Goal: Task Accomplishment & Management: Complete application form

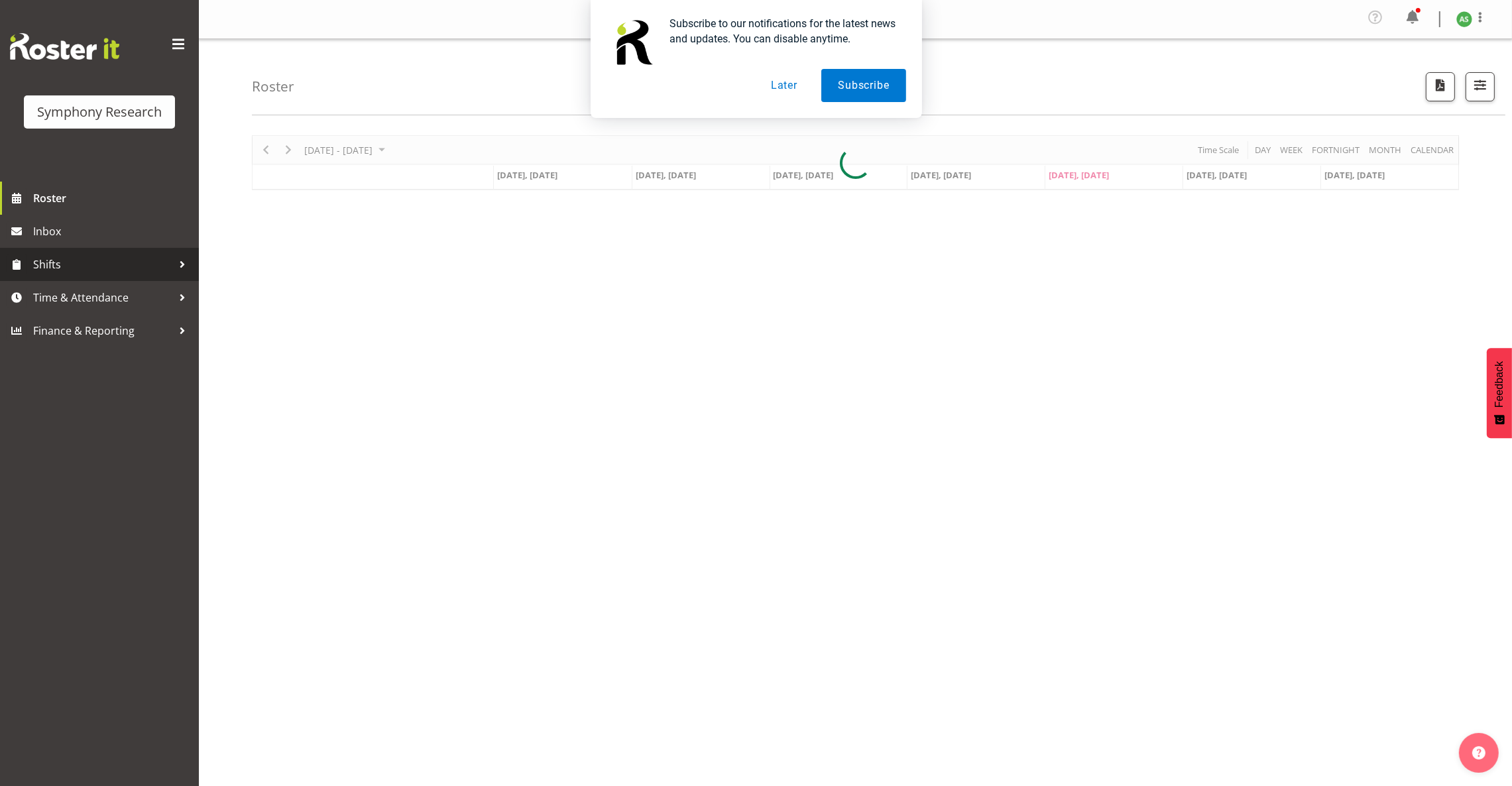
click at [129, 255] on span "Shifts" at bounding box center [103, 265] width 140 height 20
click at [35, 365] on span "Past Shifts" at bounding box center [99, 367] width 179 height 20
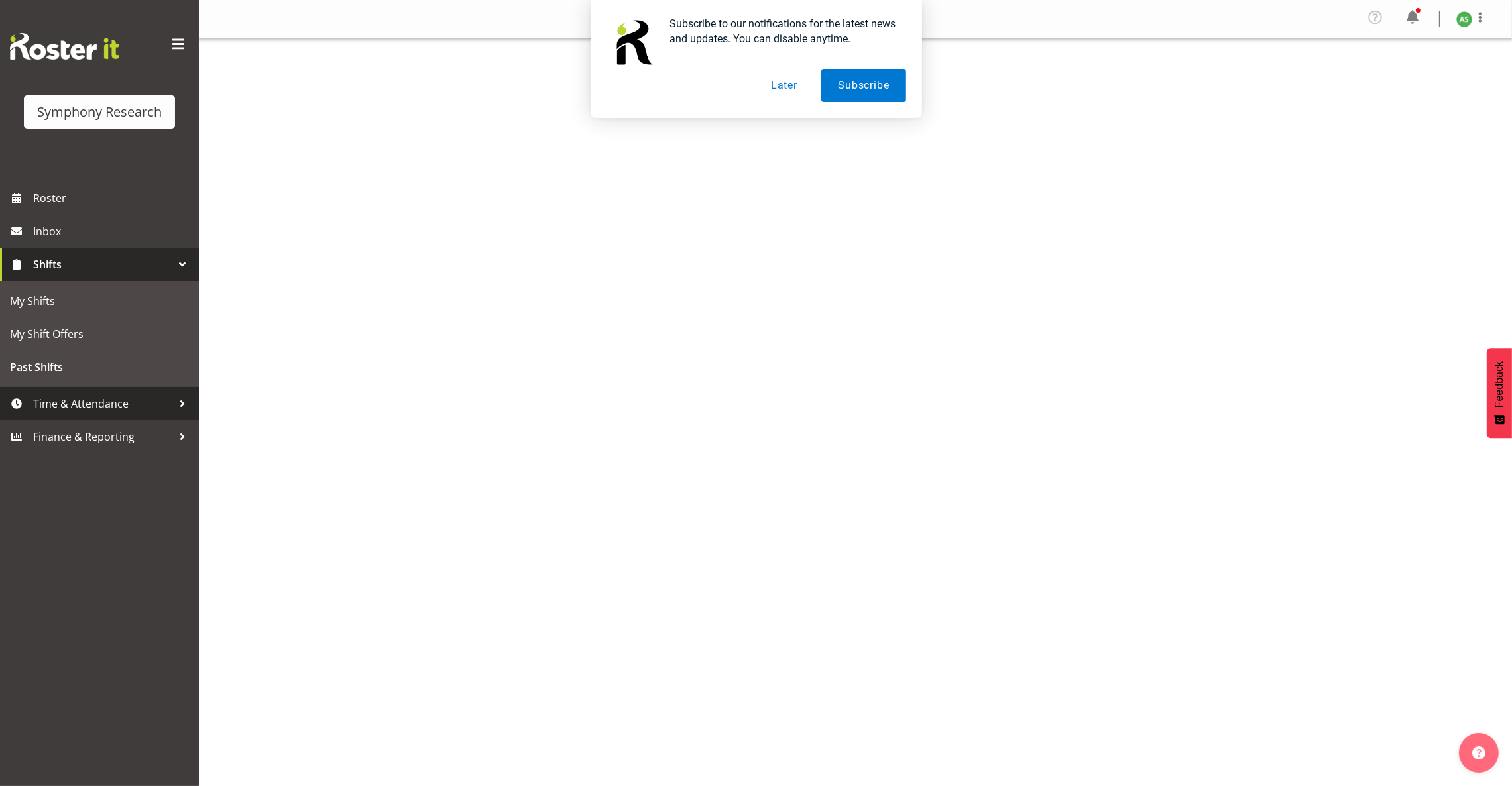
click at [42, 395] on span "Time & Attendance" at bounding box center [103, 403] width 140 height 20
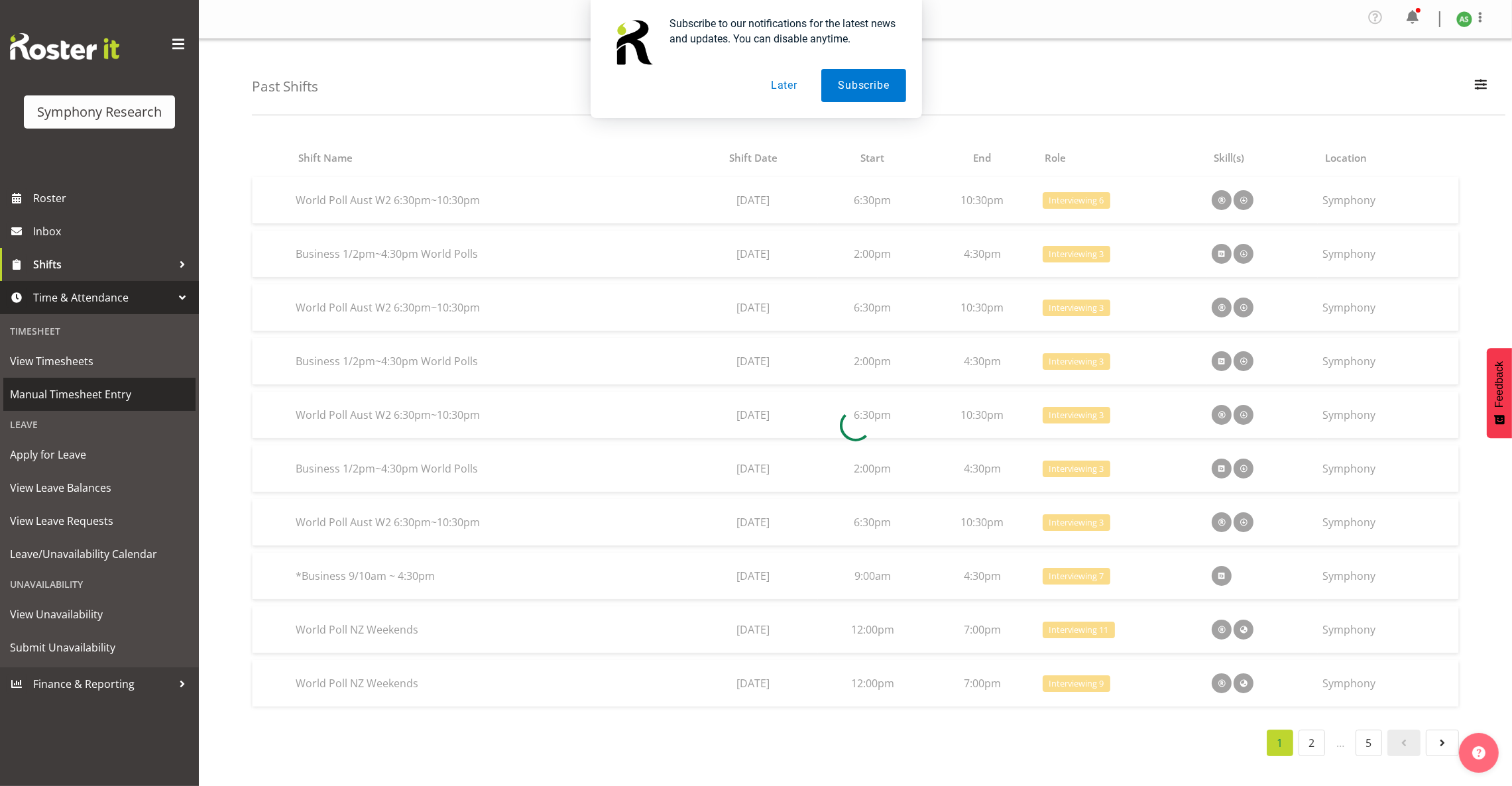
click at [62, 399] on span "Manual Timesheet Entry" at bounding box center [99, 394] width 179 height 20
click at [61, 397] on span "Manual Timesheet Entry" at bounding box center [99, 394] width 179 height 20
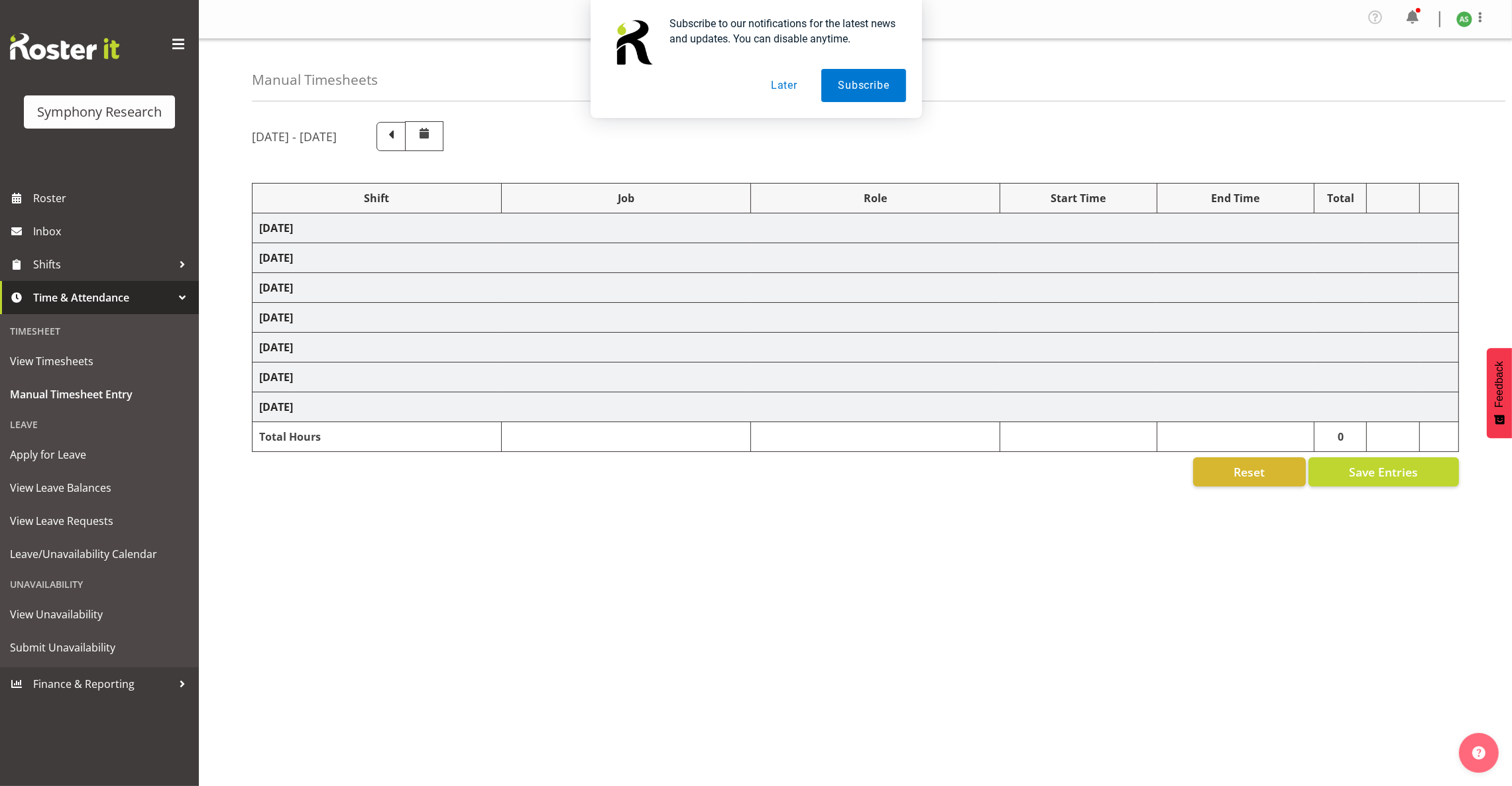
click at [294, 352] on td "[DATE]" at bounding box center [856, 347] width 1207 height 30
select select "26078"
select select "10576"
select select "47"
select select "26078"
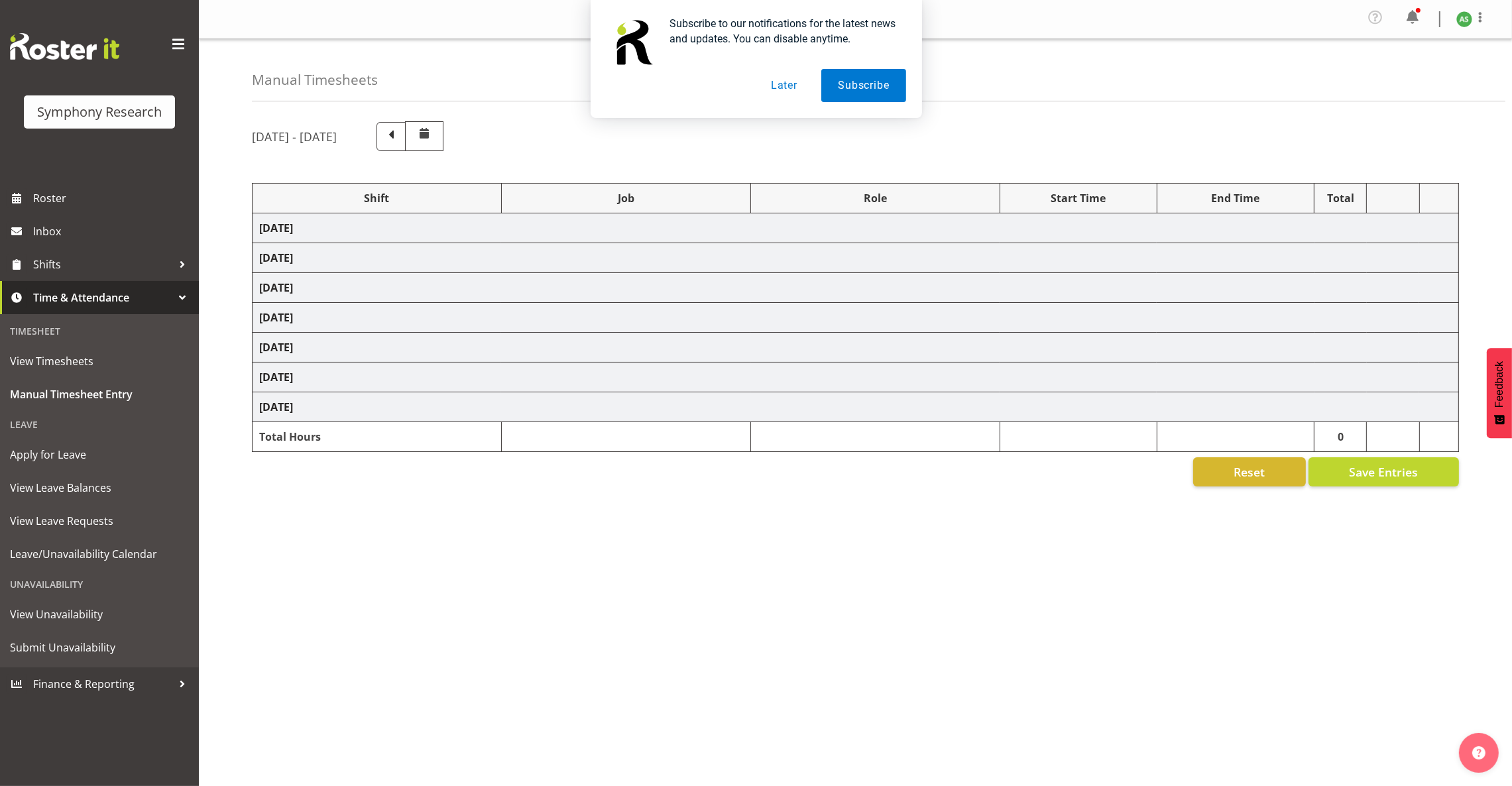
select select "10587"
select select "26078"
select select "10587"
select select "47"
select select "26078"
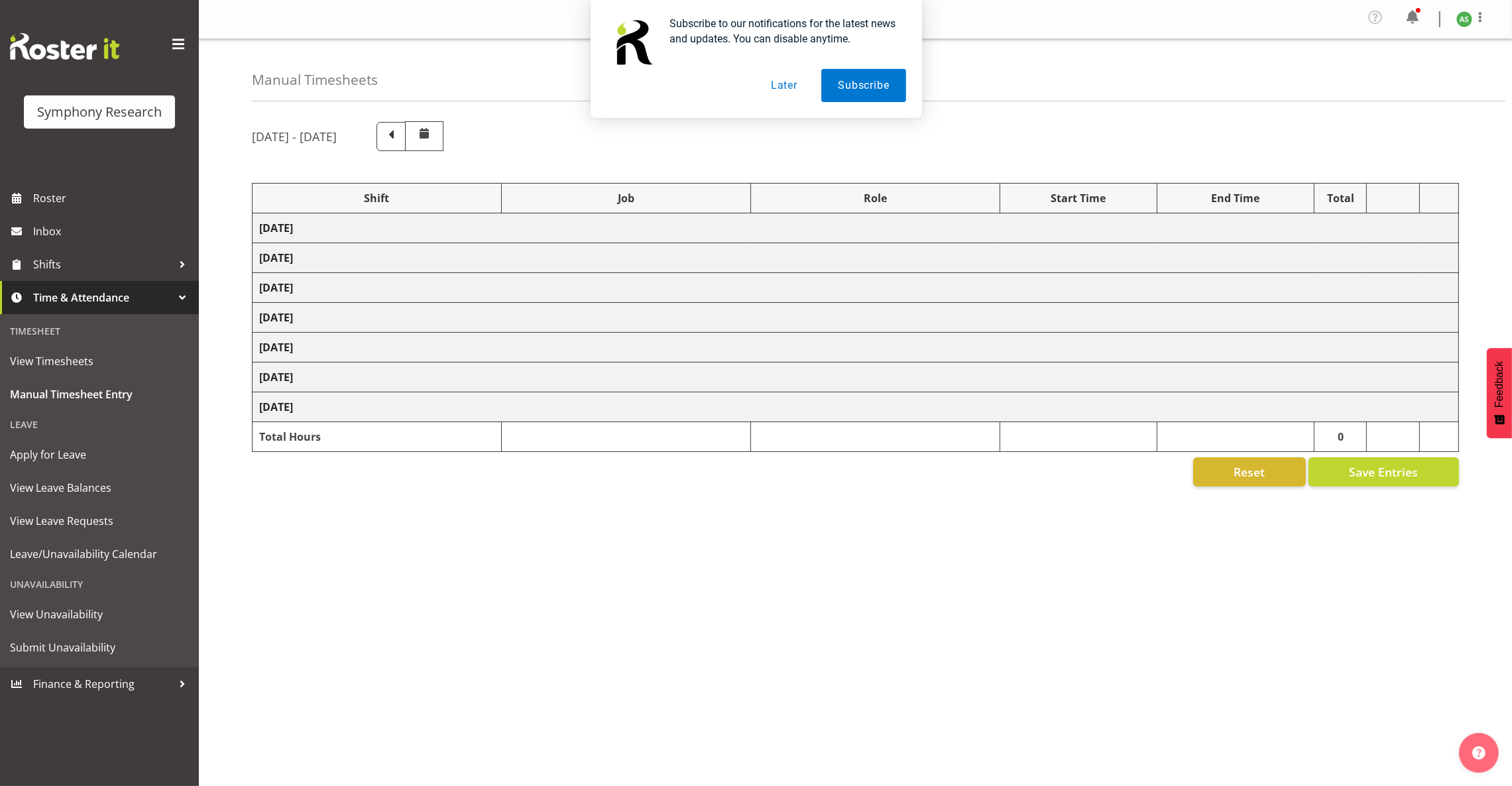
select select "10576"
select select "47"
select select "56692"
select select "10499"
select select "47"
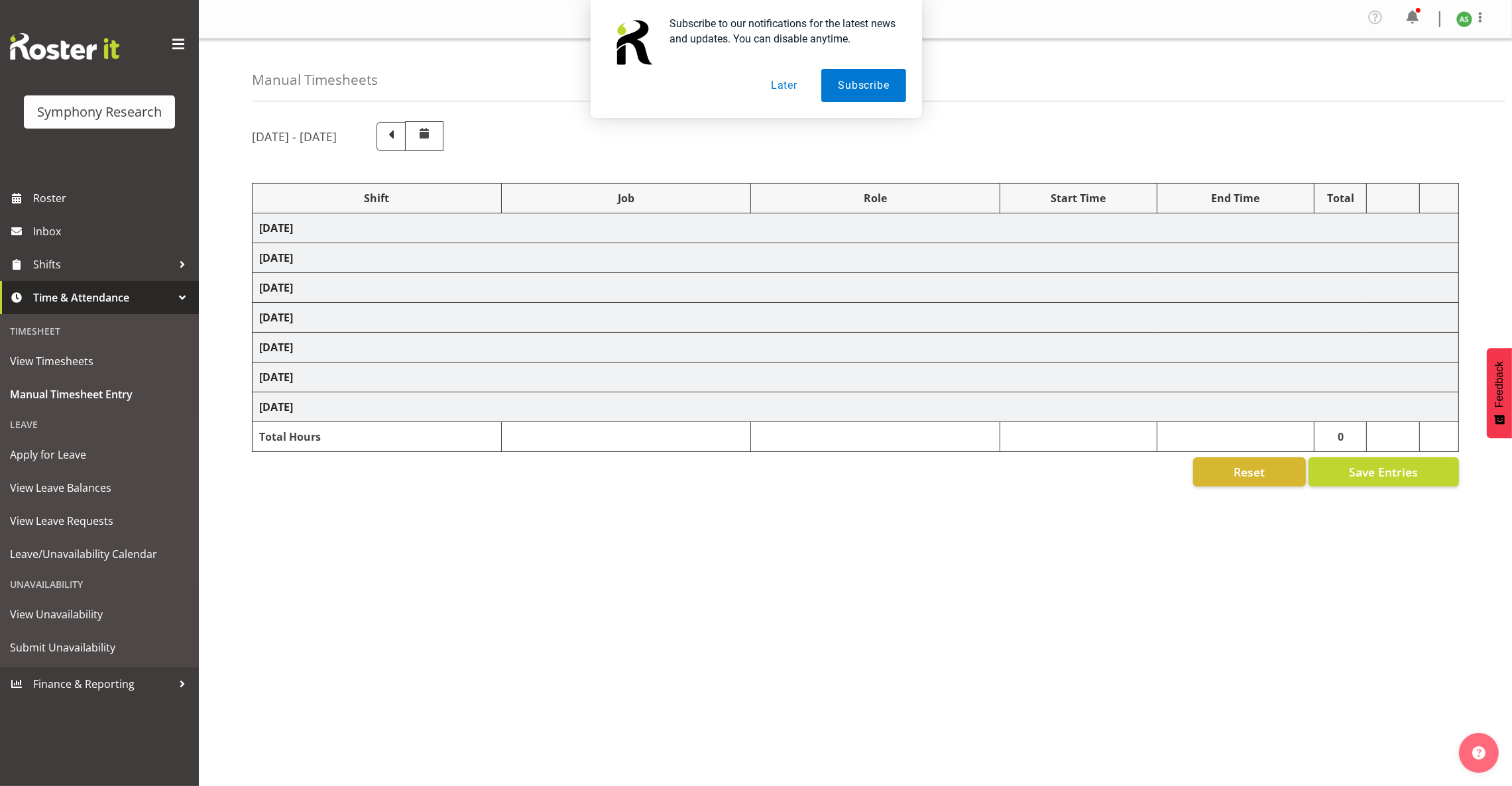
select select "26078"
select select "10576"
select select "47"
select select "26078"
select select "10576"
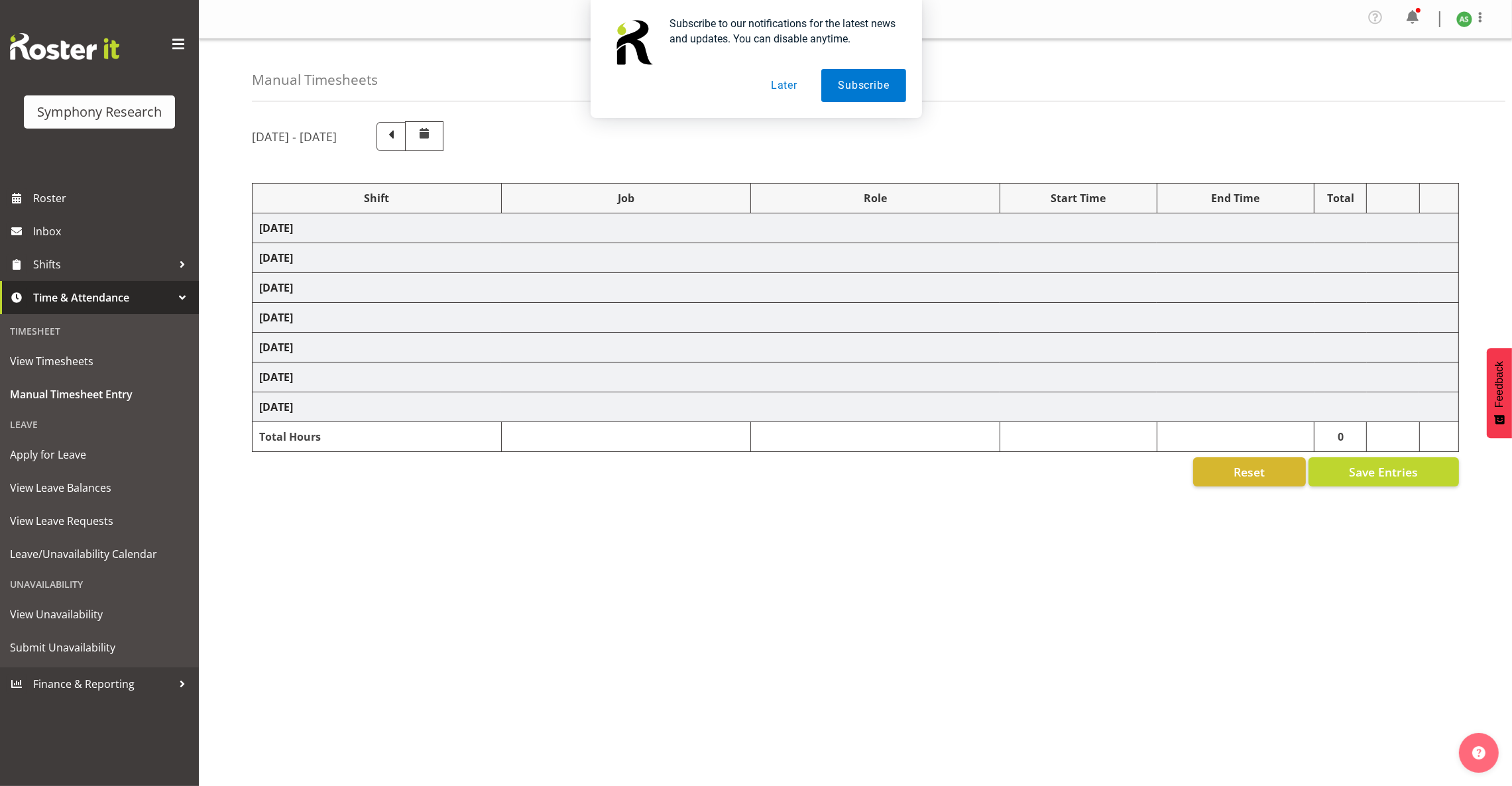
select select "47"
select select "56692"
select select "10499"
select select "47"
select select "26078"
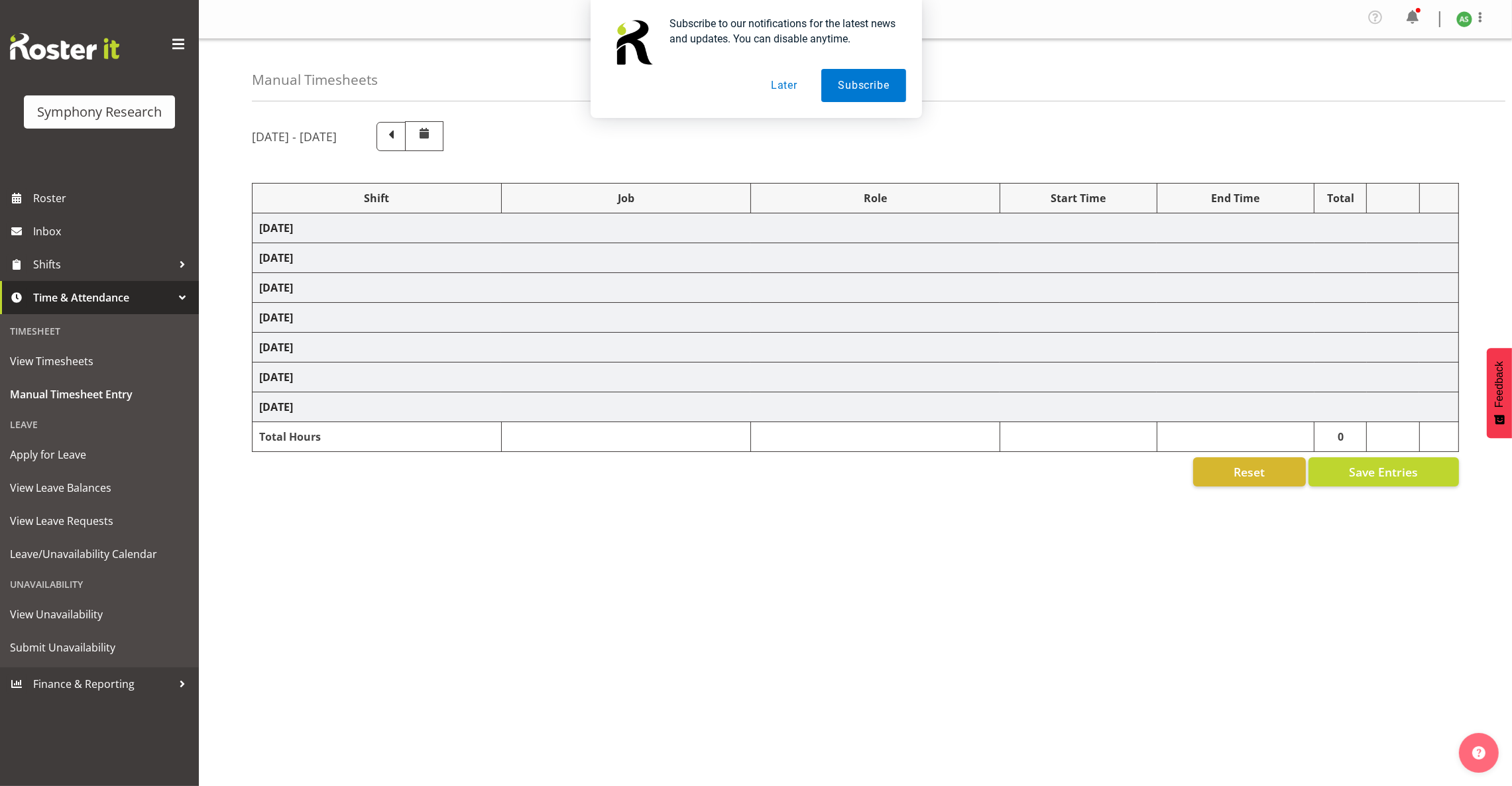
select select "10576"
select select "47"
select select "26078"
select select "10576"
select select "47"
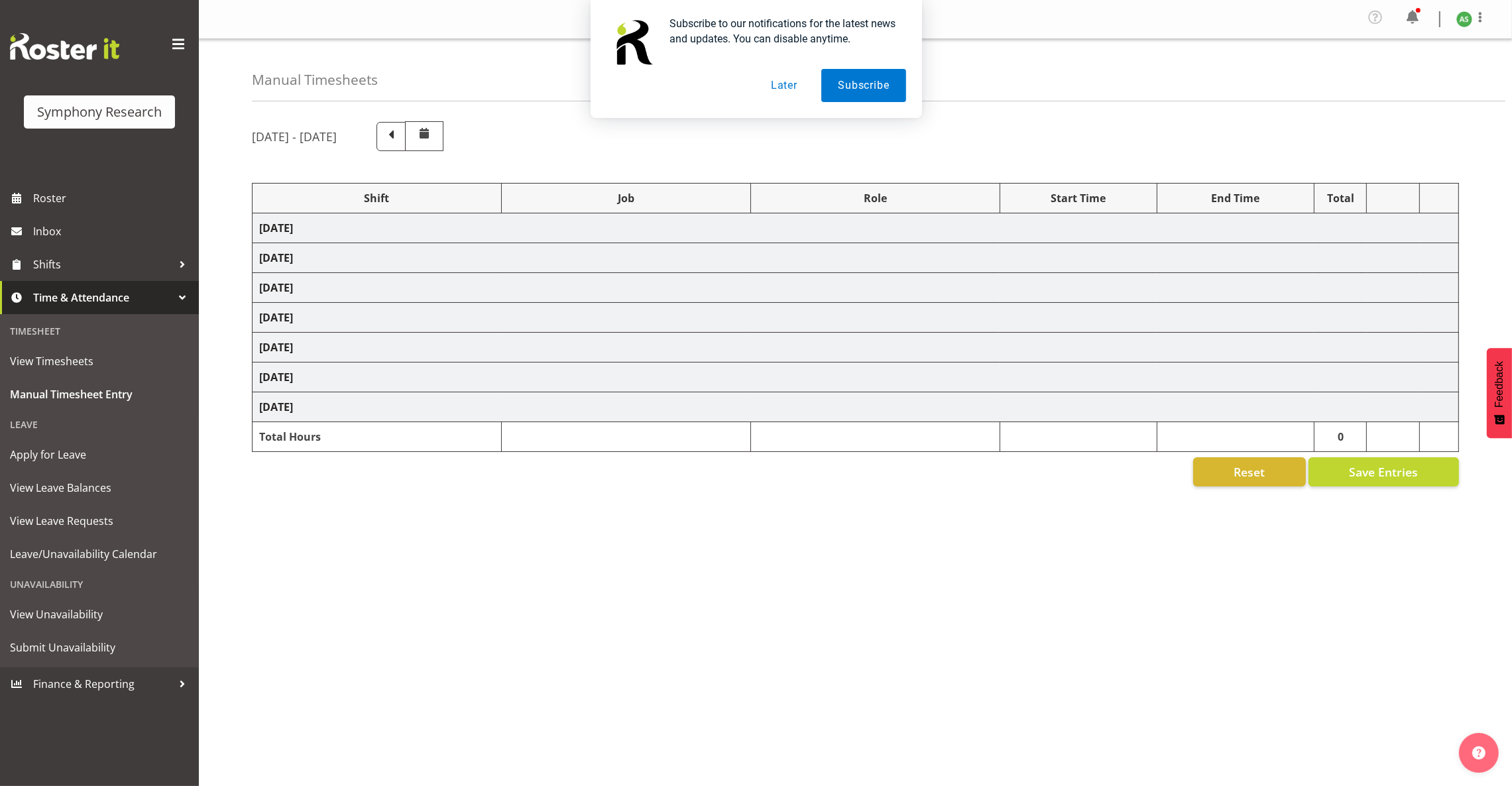
select select "56692"
select select "10499"
select select "47"
select select "26078"
select select "10576"
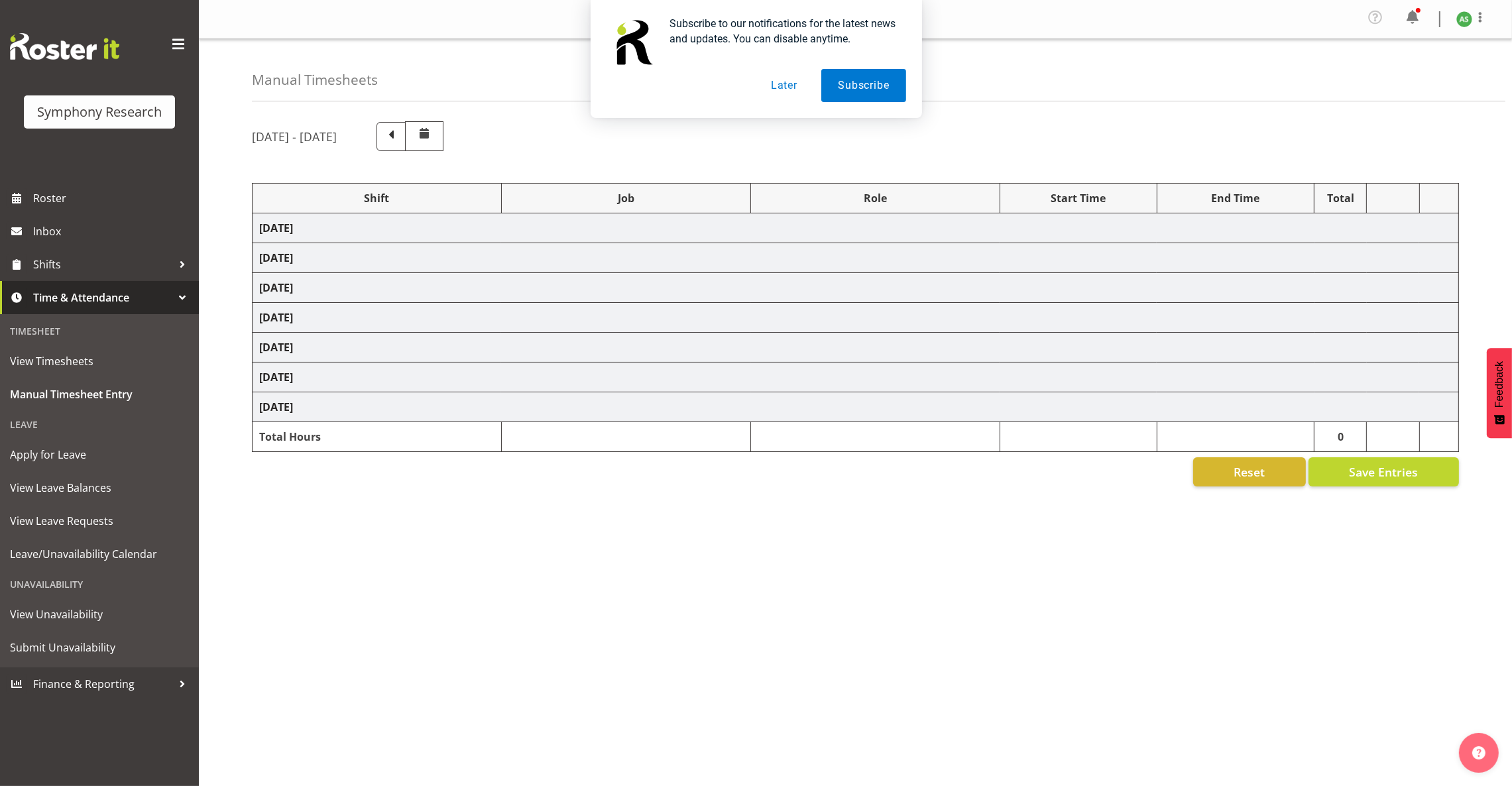
select select "47"
select select "26078"
select select "10576"
select select "47"
select select "81297"
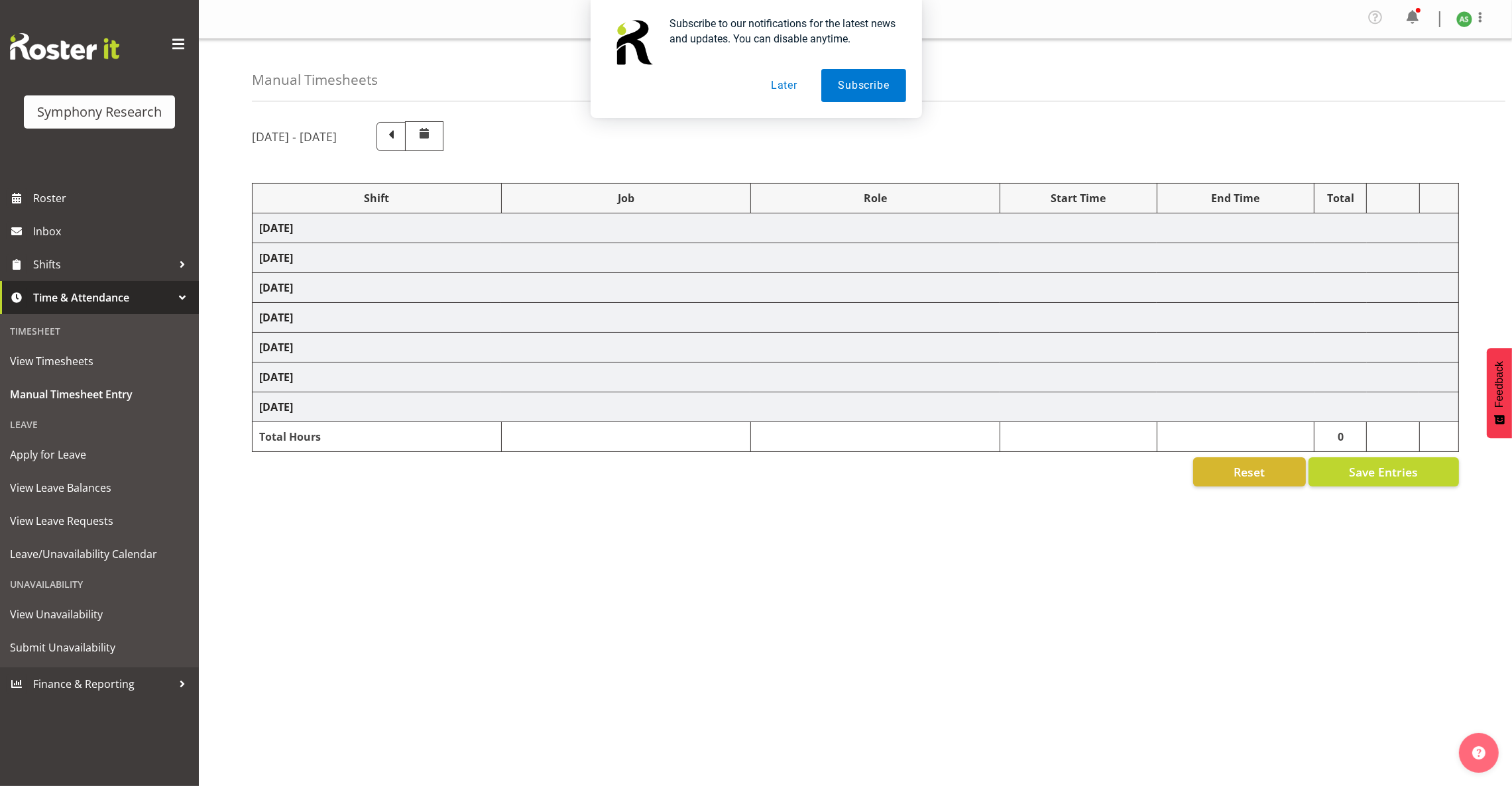
select select "10587"
select select "47"
select select "56692"
select select "10499"
select select "47"
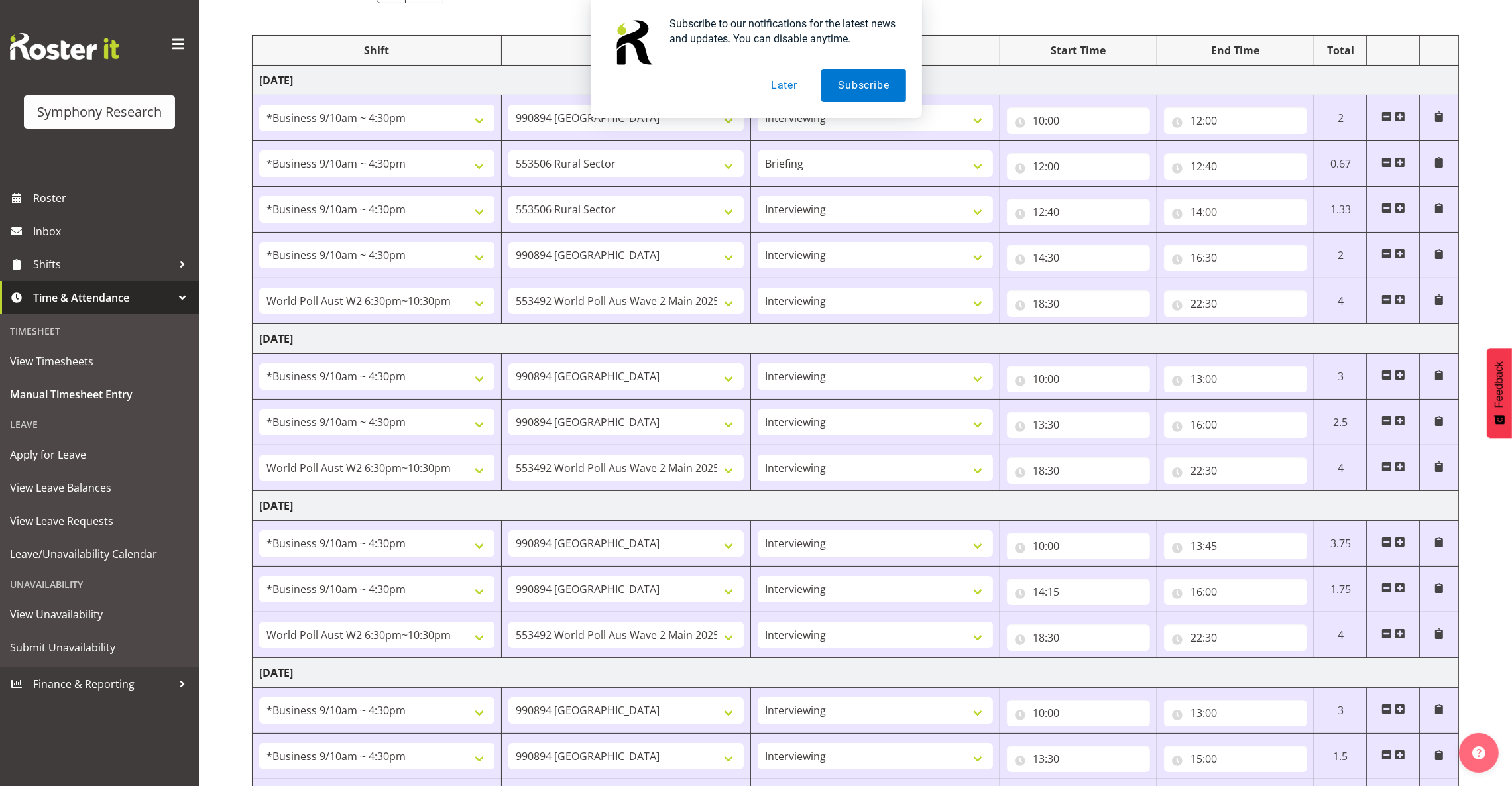
scroll to position [554, 0]
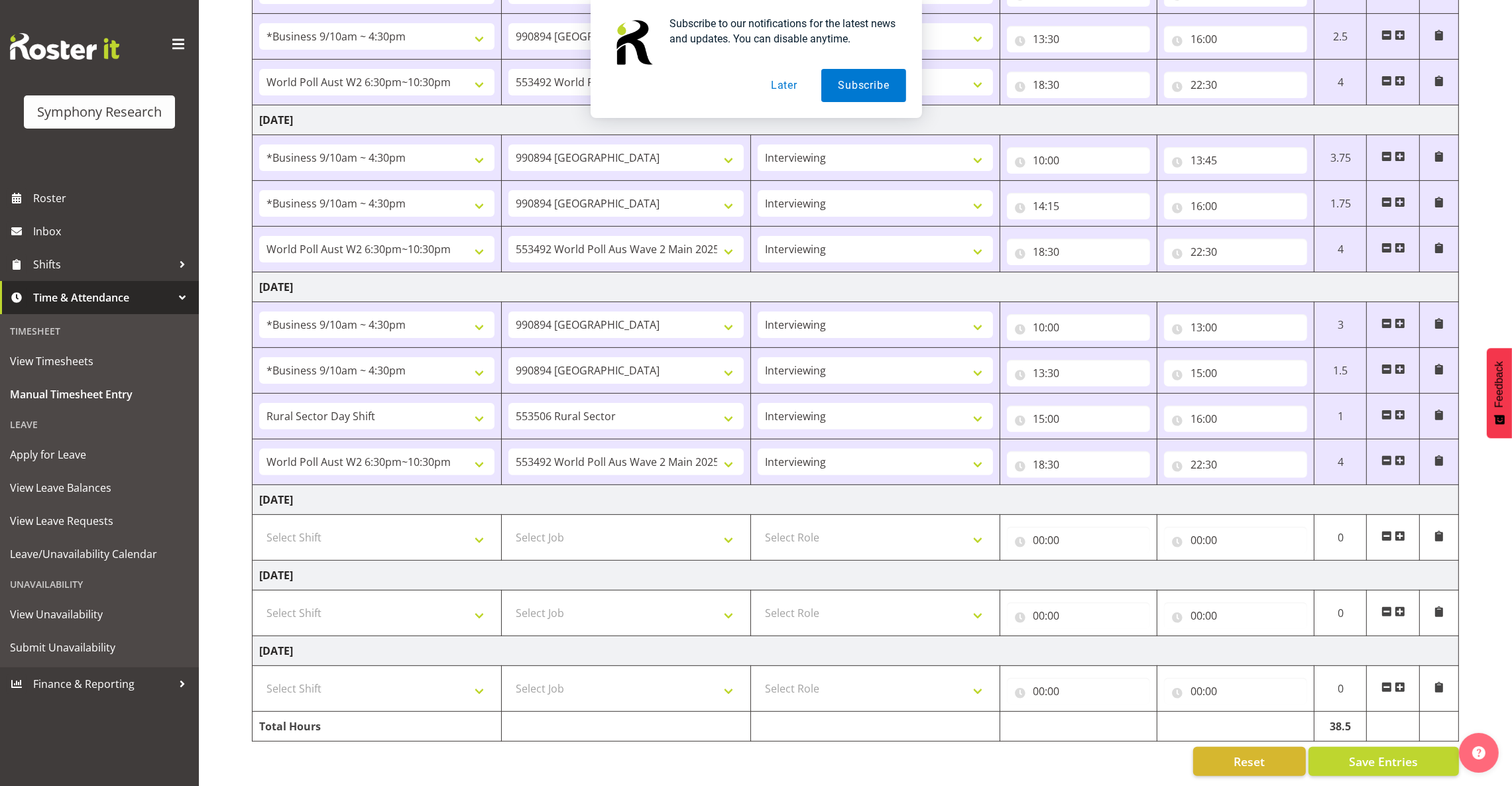
click at [1402, 531] on span at bounding box center [1400, 536] width 11 height 11
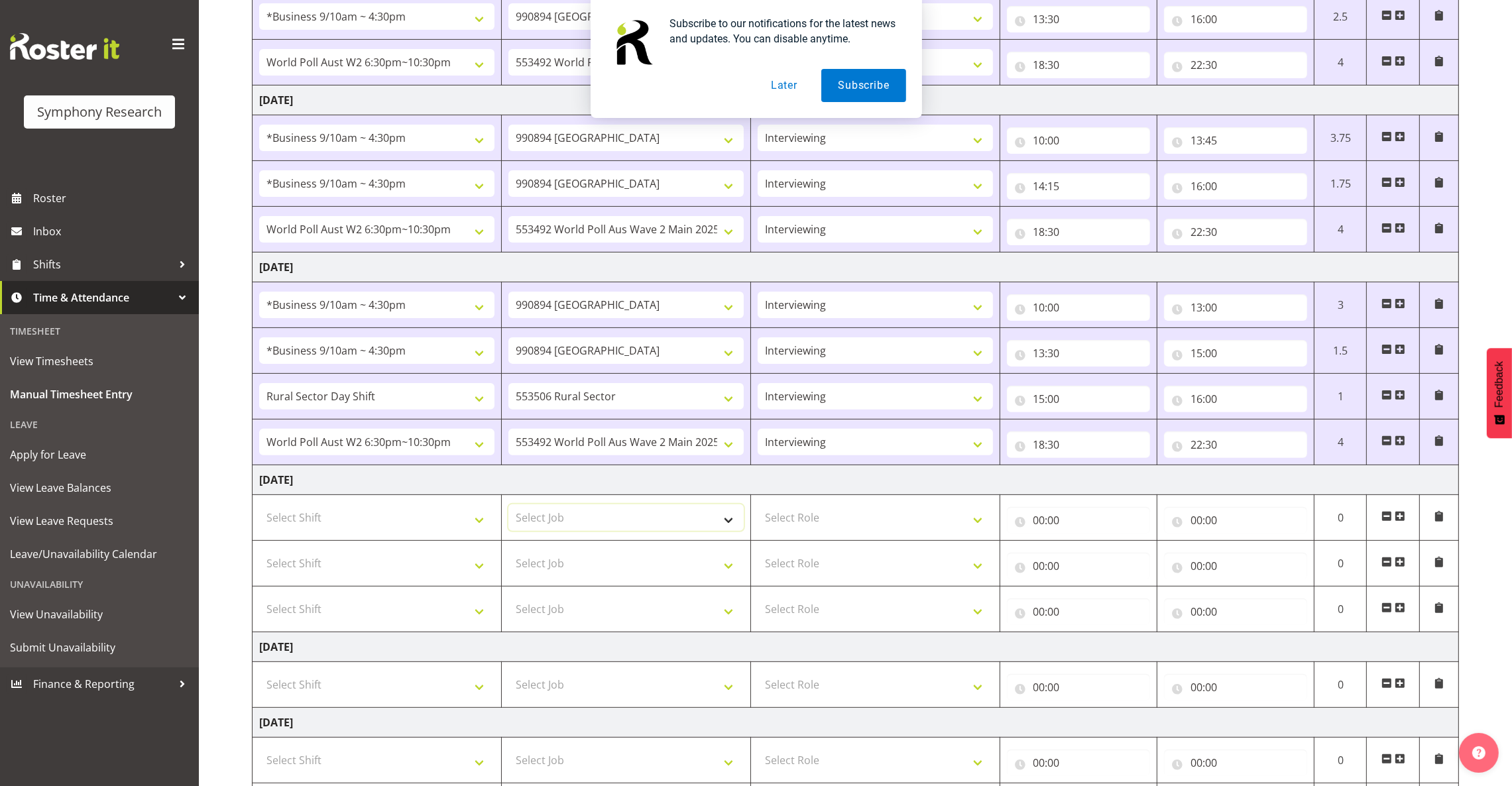
click at [657, 531] on select "Select Job 550060 IF Admin 553492 World Poll Aus Wave 2 Main 2025 553493 World …" at bounding box center [626, 517] width 235 height 27
click at [654, 522] on select "Select Job 550060 IF Admin 553492 World Poll Aus Wave 2 Main 2025 553493 World …" at bounding box center [626, 517] width 235 height 27
click at [829, 525] on select "Select Role Briefing Interviewing" at bounding box center [875, 517] width 235 height 27
select select "47"
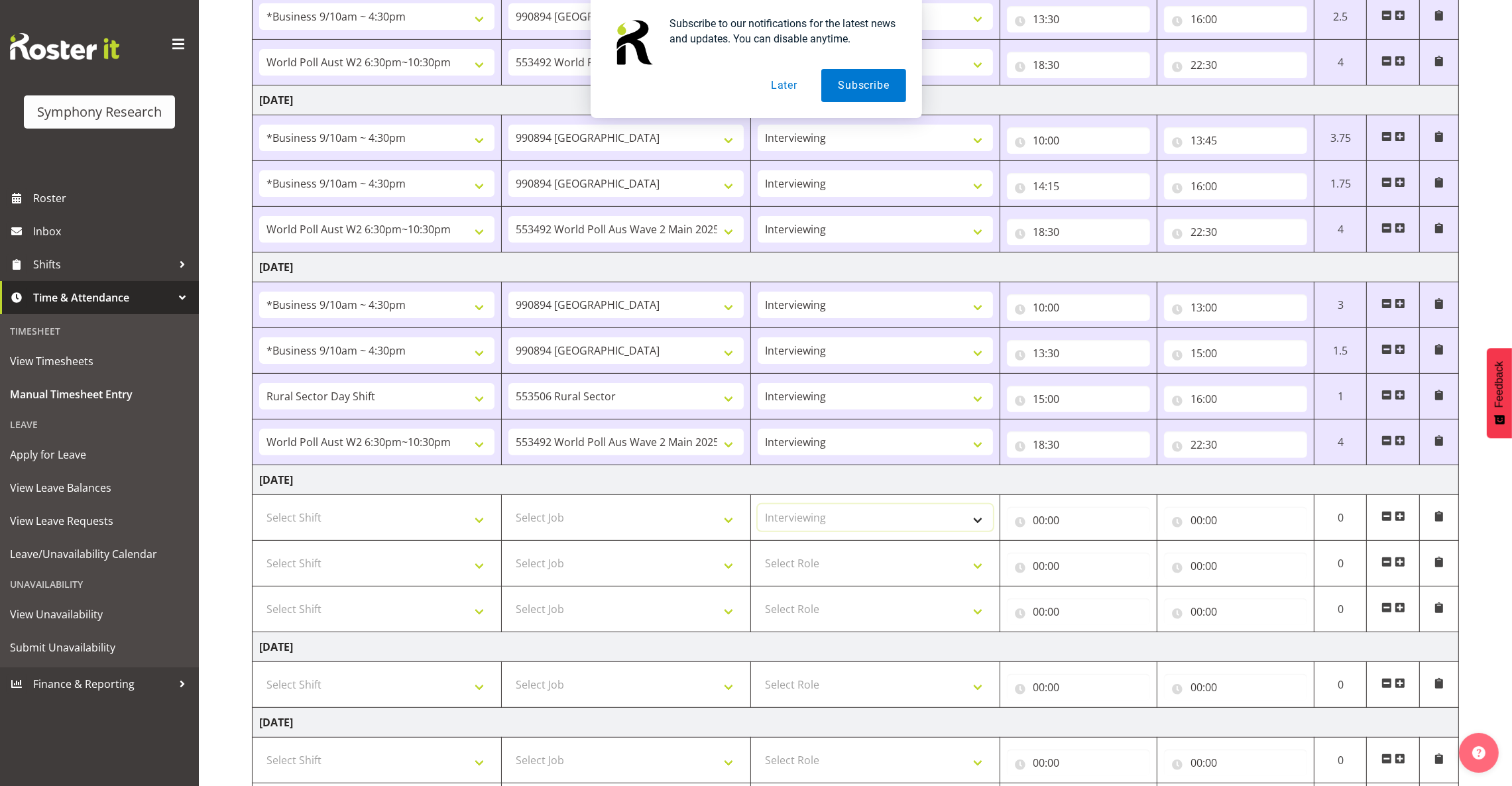
click at [757, 509] on select "Select Role Briefing Interviewing" at bounding box center [875, 517] width 235 height 27
click at [820, 568] on select "Select Role Briefing Interviewing" at bounding box center [875, 563] width 235 height 27
select select "47"
click at [757, 554] on select "Select Role Briefing Interviewing" at bounding box center [875, 563] width 235 height 27
click at [816, 615] on select "Select Role Briefing Interviewing" at bounding box center [875, 609] width 235 height 27
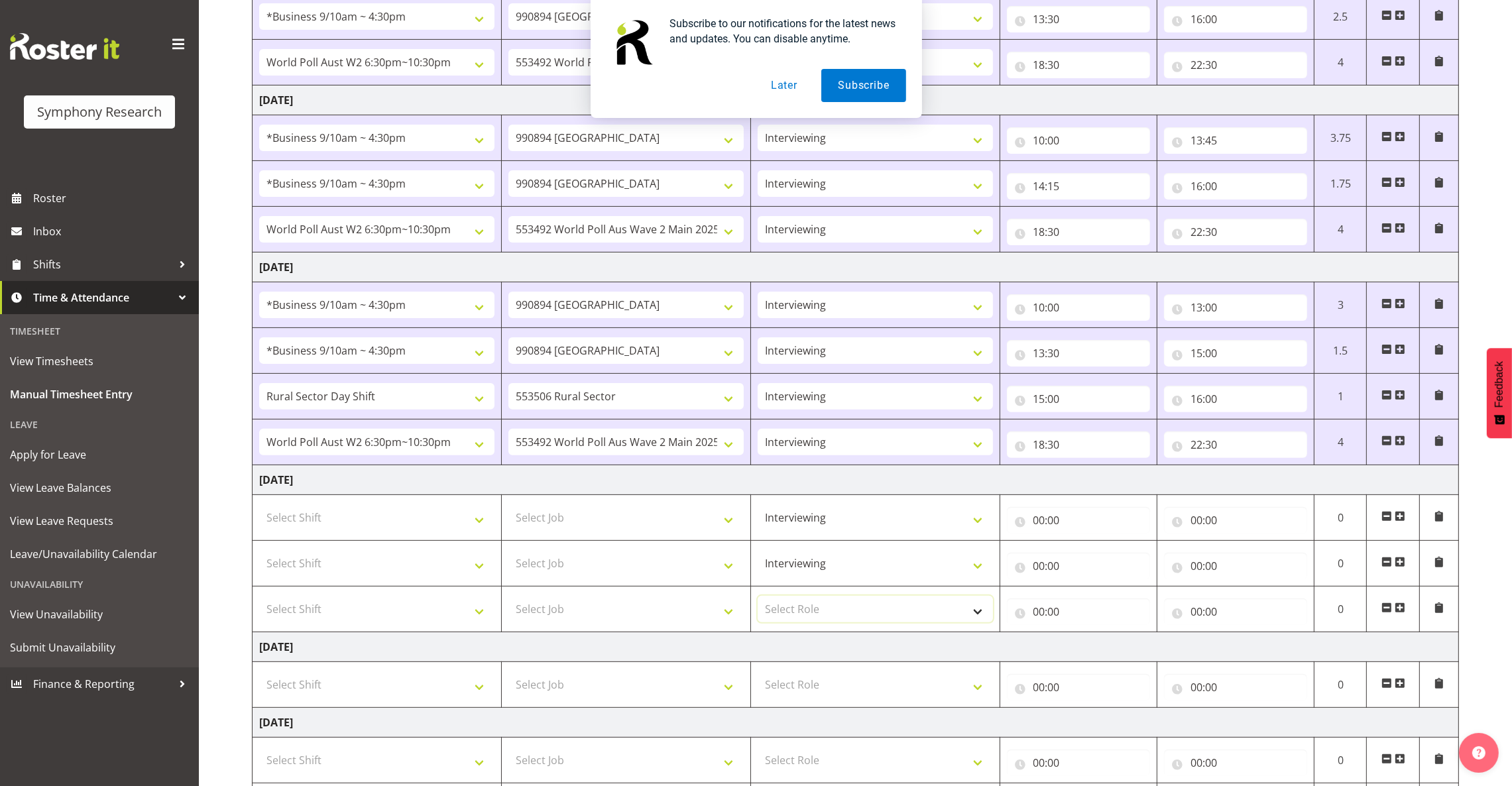
select select "47"
click at [757, 601] on select "Select Role Briefing Interviewing" at bounding box center [875, 609] width 235 height 27
click at [540, 516] on select "Select Job 550060 IF Admin 553492 World Poll Aus Wave 2 Main 2025 553493 World …" at bounding box center [626, 517] width 235 height 27
select select "10587"
click at [509, 509] on select "Select Job 550060 IF Admin 553492 World Poll Aus Wave 2 Main 2025 553493 World …" at bounding box center [626, 517] width 235 height 27
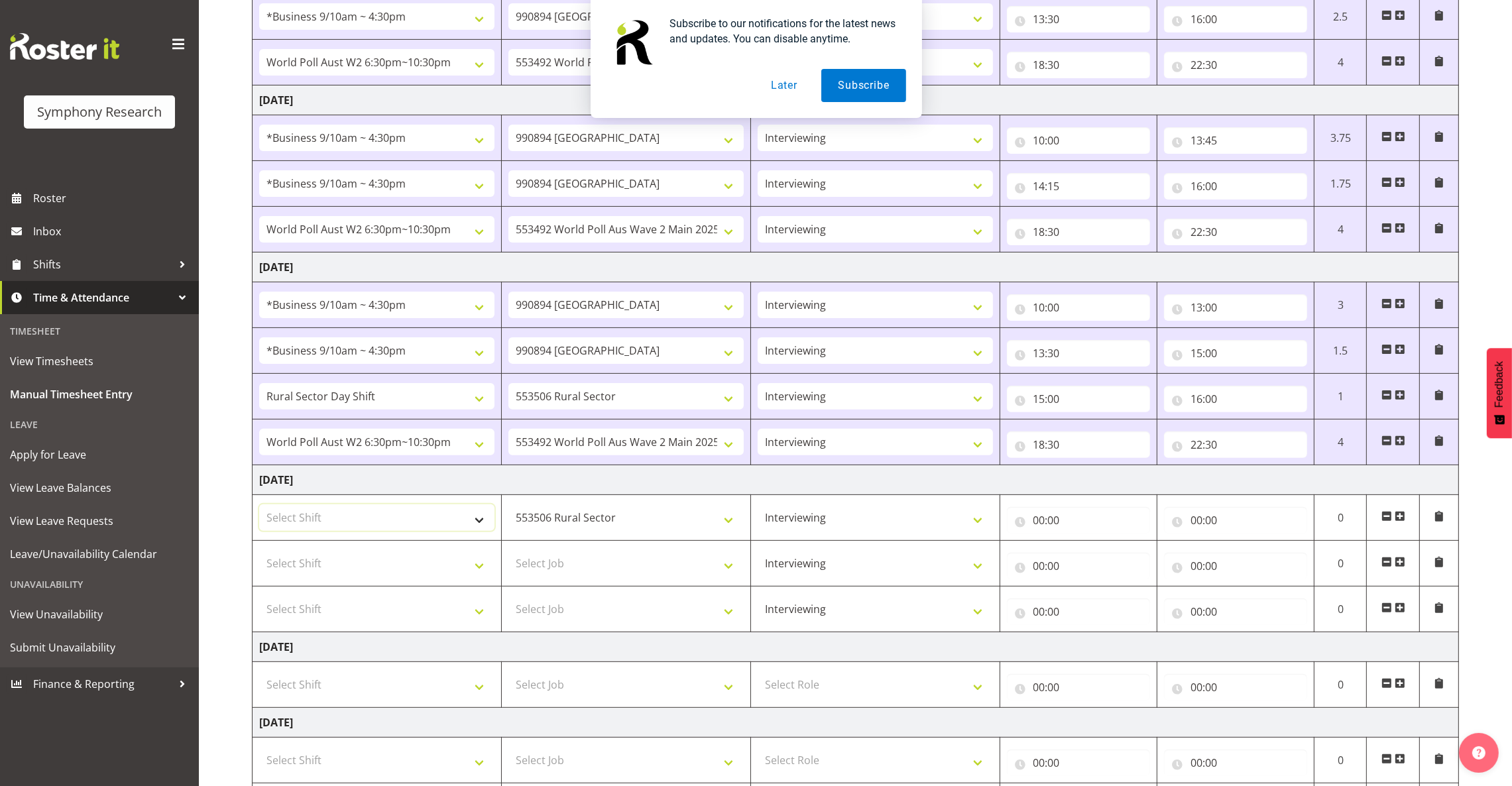
click at [478, 530] on select "Select Shift !!Weekend Residential (Roster IT Shift Label) *Business 9/10am ~ 4…" at bounding box center [377, 517] width 235 height 27
select select "81297"
click at [260, 509] on select "Select Shift !!Weekend Residential (Roster IT Shift Label) *Business 9/10am ~ 4…" at bounding box center [377, 517] width 235 height 27
click at [1043, 526] on input "00:00" at bounding box center [1079, 520] width 144 height 27
click at [1099, 560] on select "00 01 02 03 04 05 06 07 08 09 10 11 12 13 14 15 16 17 18 19 20 21 22 23" at bounding box center [1098, 555] width 30 height 27
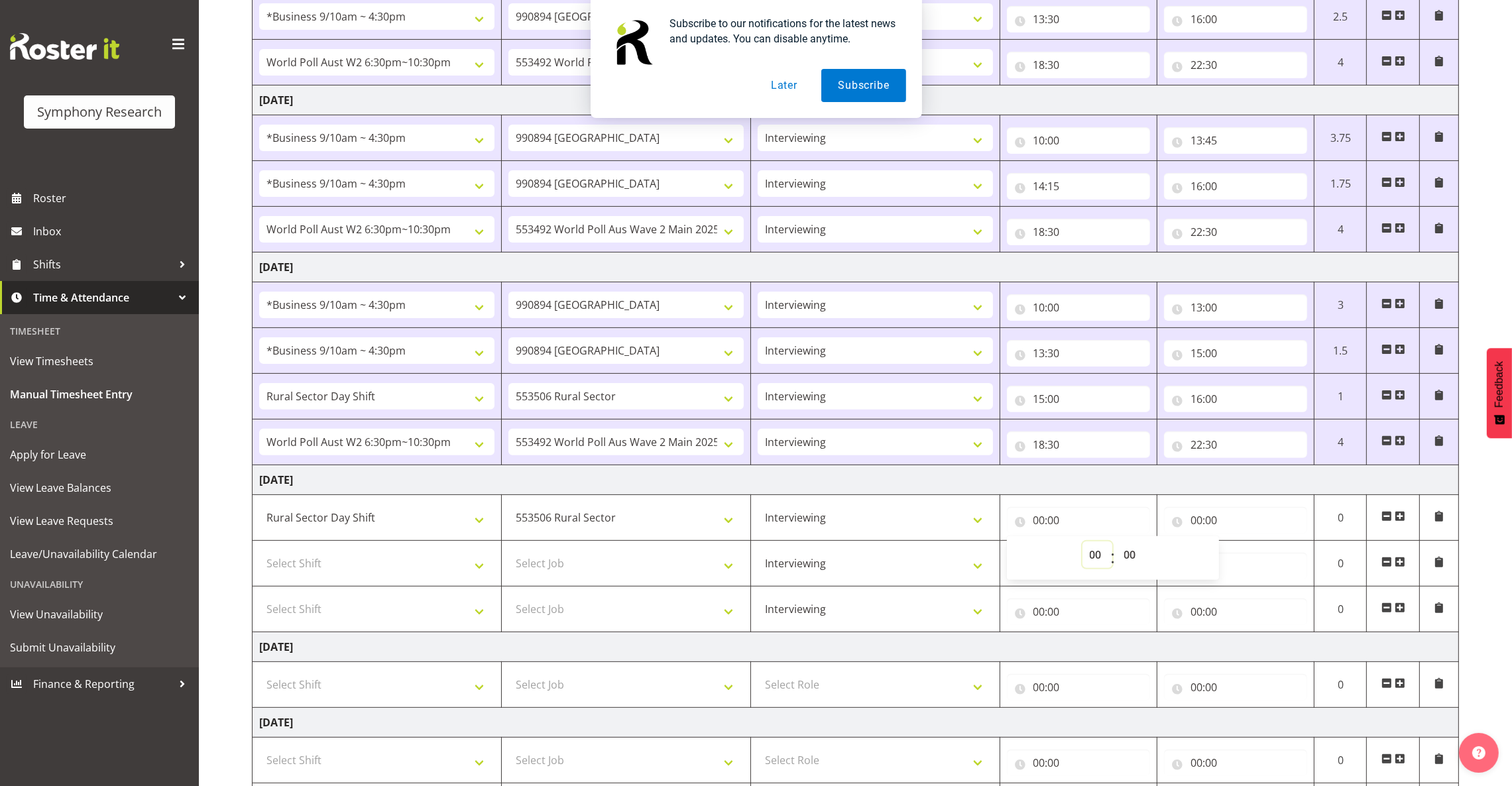
select select "10"
click at [1083, 546] on select "00 01 02 03 04 05 06 07 08 09 10 11 12 13 14 15 16 17 18 19 20 21 22 23" at bounding box center [1098, 555] width 30 height 27
type input "10:00"
click at [1196, 526] on input "00:00" at bounding box center [1236, 520] width 144 height 27
click at [1254, 555] on select "00 01 02 03 04 05 06 07 08 09 10 11 12 13 14 15 16 17 18 19 20 21 22 23" at bounding box center [1254, 555] width 30 height 27
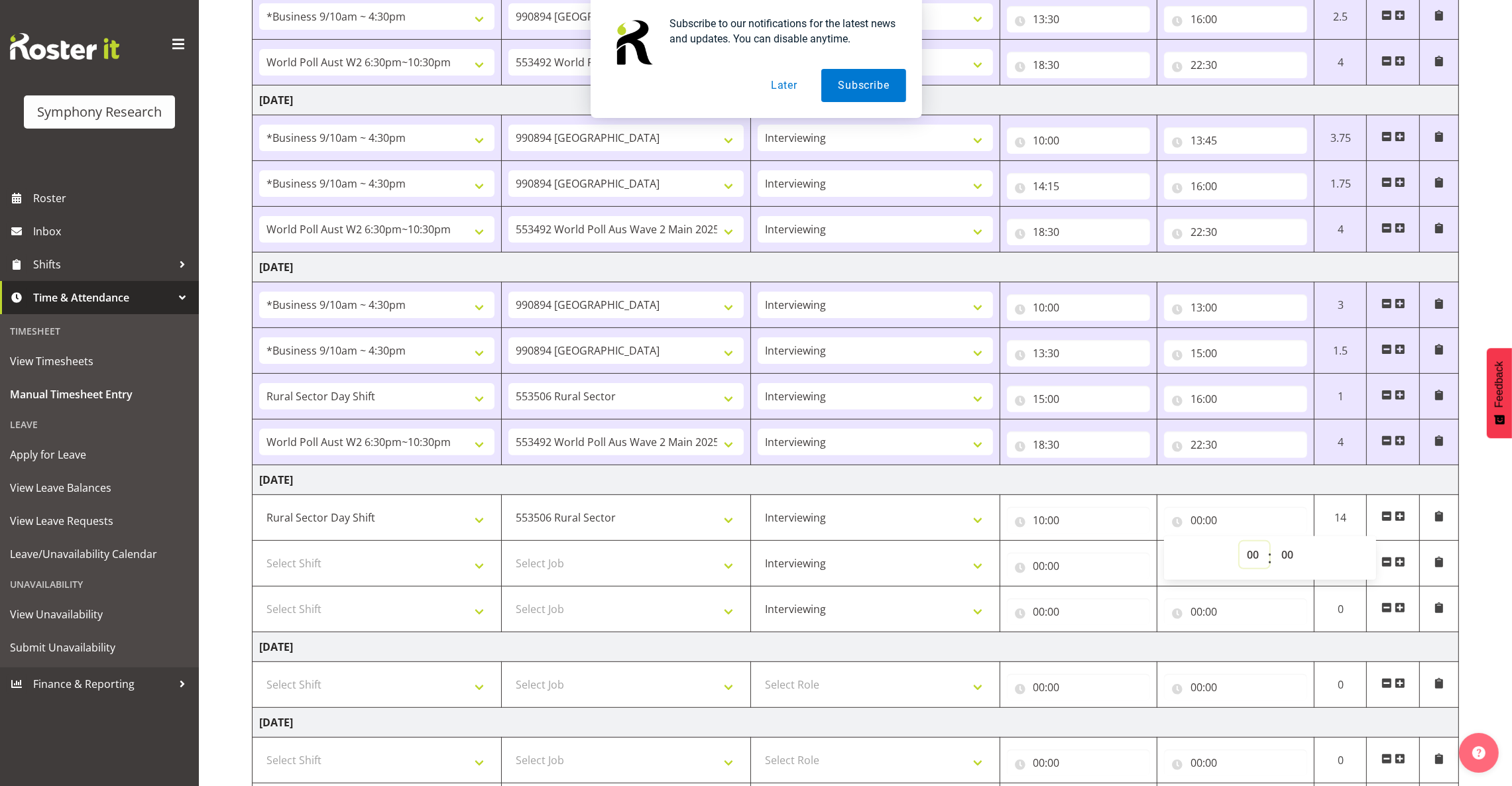
select select "12"
click at [1240, 546] on select "00 01 02 03 04 05 06 07 08 09 10 11 12 13 14 15 16 17 18 19 20 21 22 23" at bounding box center [1254, 555] width 30 height 27
type input "12:00"
click at [1218, 527] on input "12:00" at bounding box center [1236, 520] width 144 height 27
click at [1214, 526] on input "12:00" at bounding box center [1236, 520] width 144 height 27
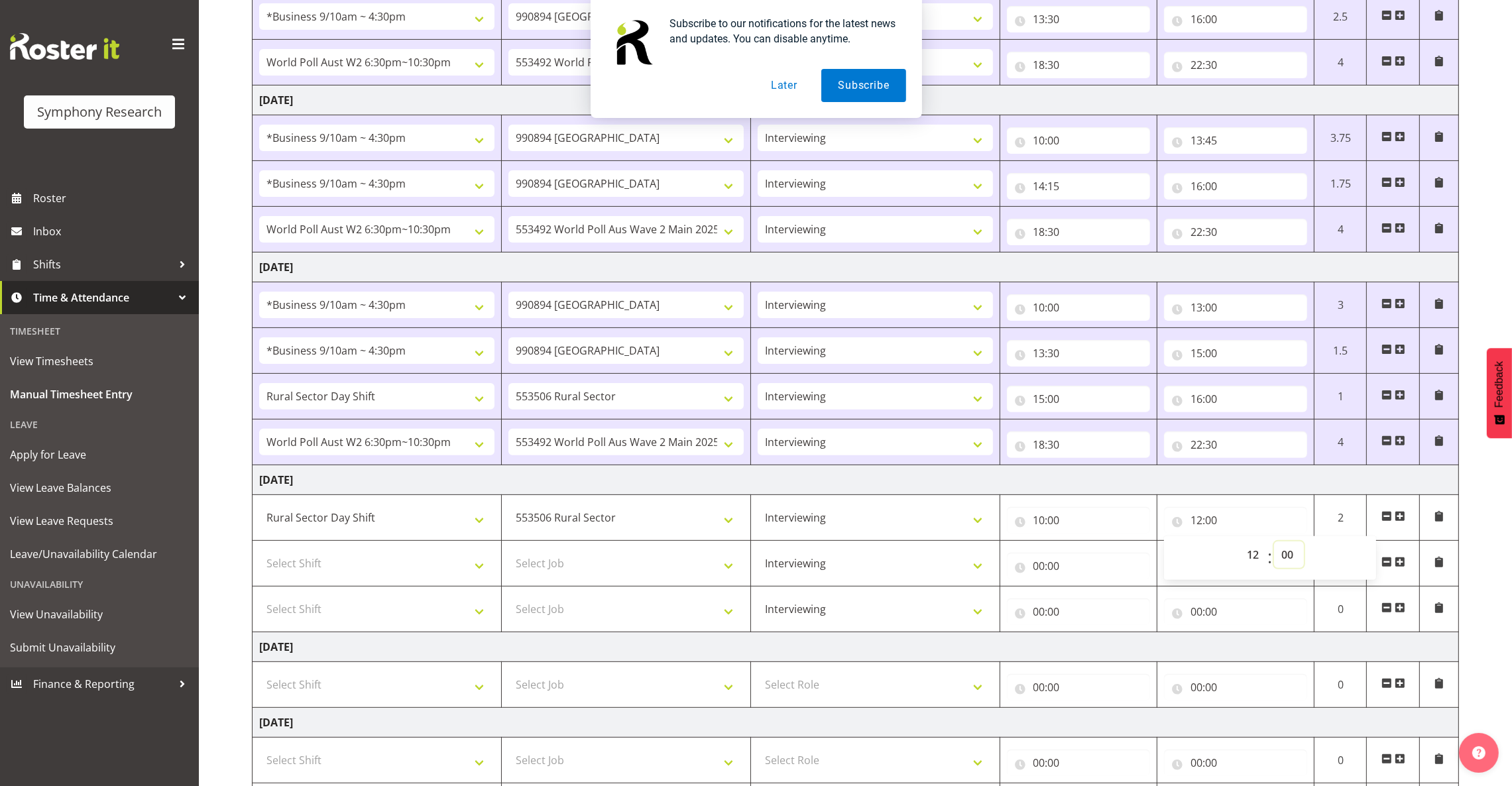
click at [1286, 556] on select "00 01 02 03 04 05 06 07 08 09 10 11 12 13 14 15 16 17 18 19 20 21 22 23 24 25 2…" at bounding box center [1289, 555] width 30 height 27
select select "30"
click at [1274, 546] on select "00 01 02 03 04 05 06 07 08 09 10 11 12 13 14 15 16 17 18 19 20 21 22 23 24 25 2…" at bounding box center [1289, 555] width 30 height 27
type input "12:30"
click at [1037, 573] on input "00:00" at bounding box center [1079, 566] width 144 height 27
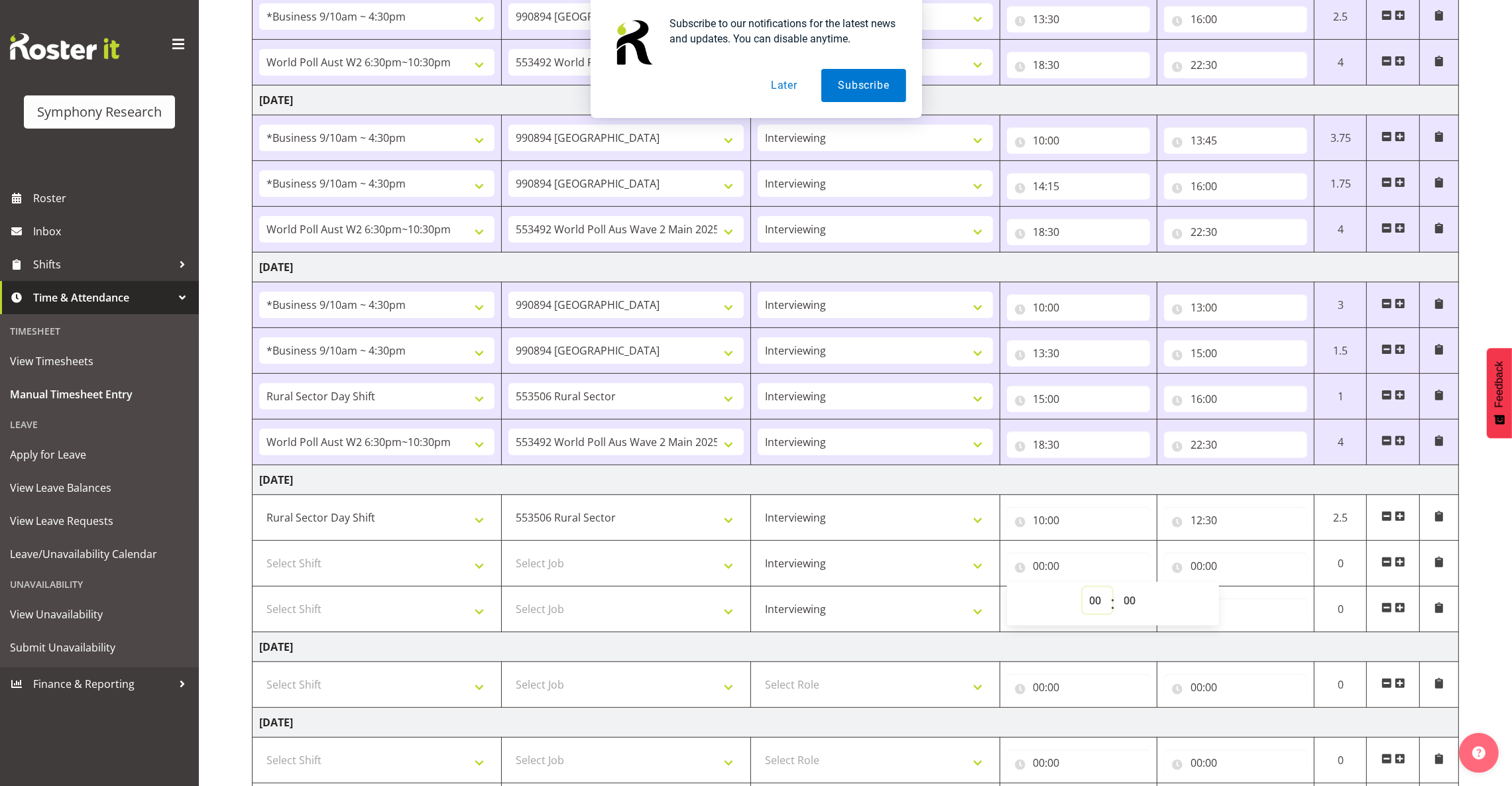
click at [1099, 599] on select "00 01 02 03 04 05 06 07 08 09 10 11 12 13 14 15 16 17 18 19 20 21 22 23" at bounding box center [1098, 600] width 30 height 27
select select "13"
click at [1083, 591] on select "00 01 02 03 04 05 06 07 08 09 10 11 12 13 14 15 16 17 18 19 20 21 22 23" at bounding box center [1098, 600] width 30 height 27
type input "13:00"
click at [1195, 571] on input "00:00" at bounding box center [1236, 566] width 144 height 27
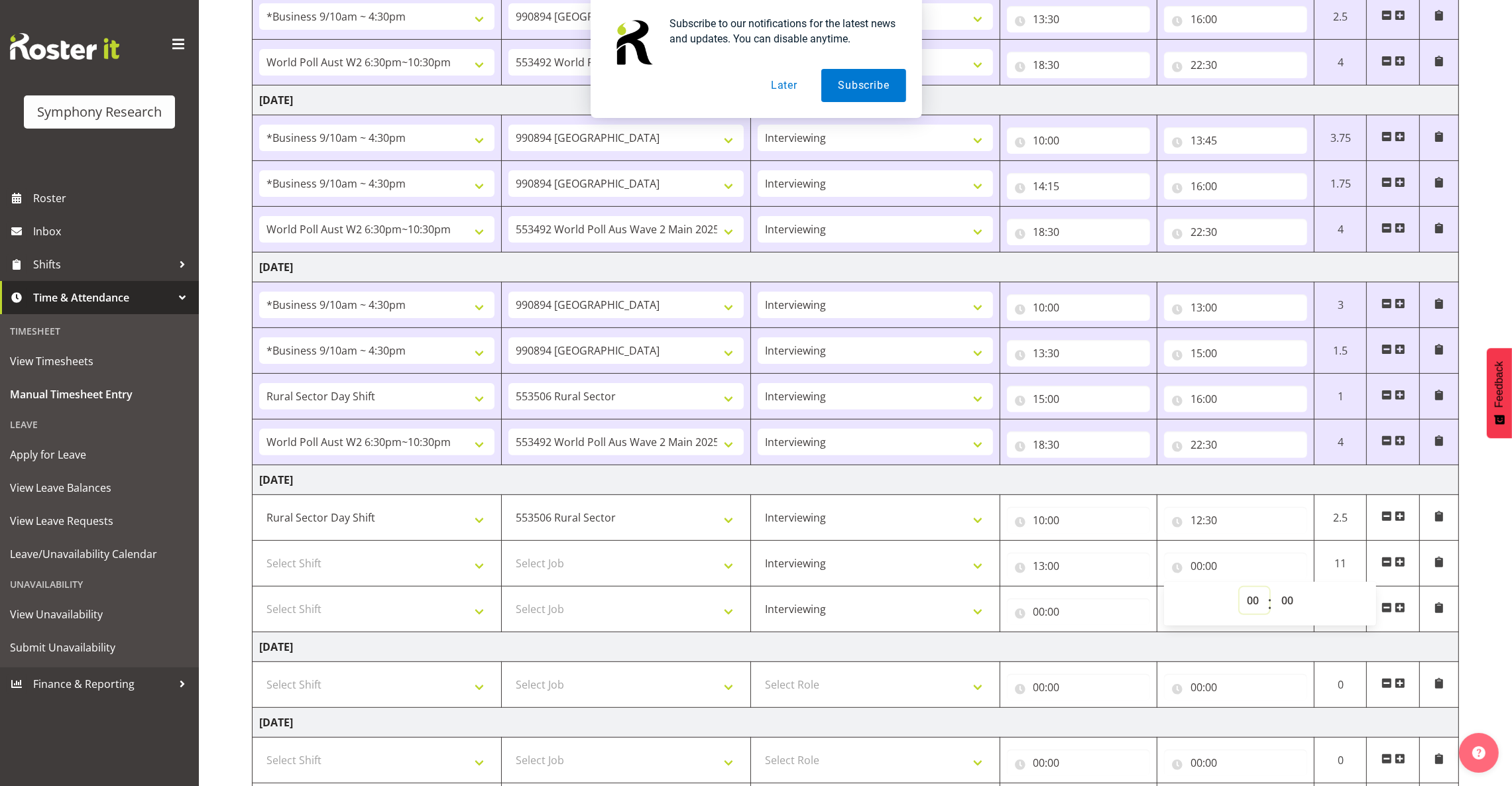
click at [1248, 604] on select "00 01 02 03 04 05 06 07 08 09 10 11 12 13 14 15 16 17 18 19 20 21 22 23" at bounding box center [1254, 600] width 30 height 27
select select "4"
click at [1240, 591] on select "00 01 02 03 04 05 06 07 08 09 10 11 12 13 14 15 16 17 18 19 20 21 22 23" at bounding box center [1254, 600] width 30 height 27
type input "04:00"
click at [688, 572] on select "Select Job 550060 IF Admin 553492 World Poll Aus Wave 2 Main 2025 553493 World …" at bounding box center [626, 563] width 235 height 27
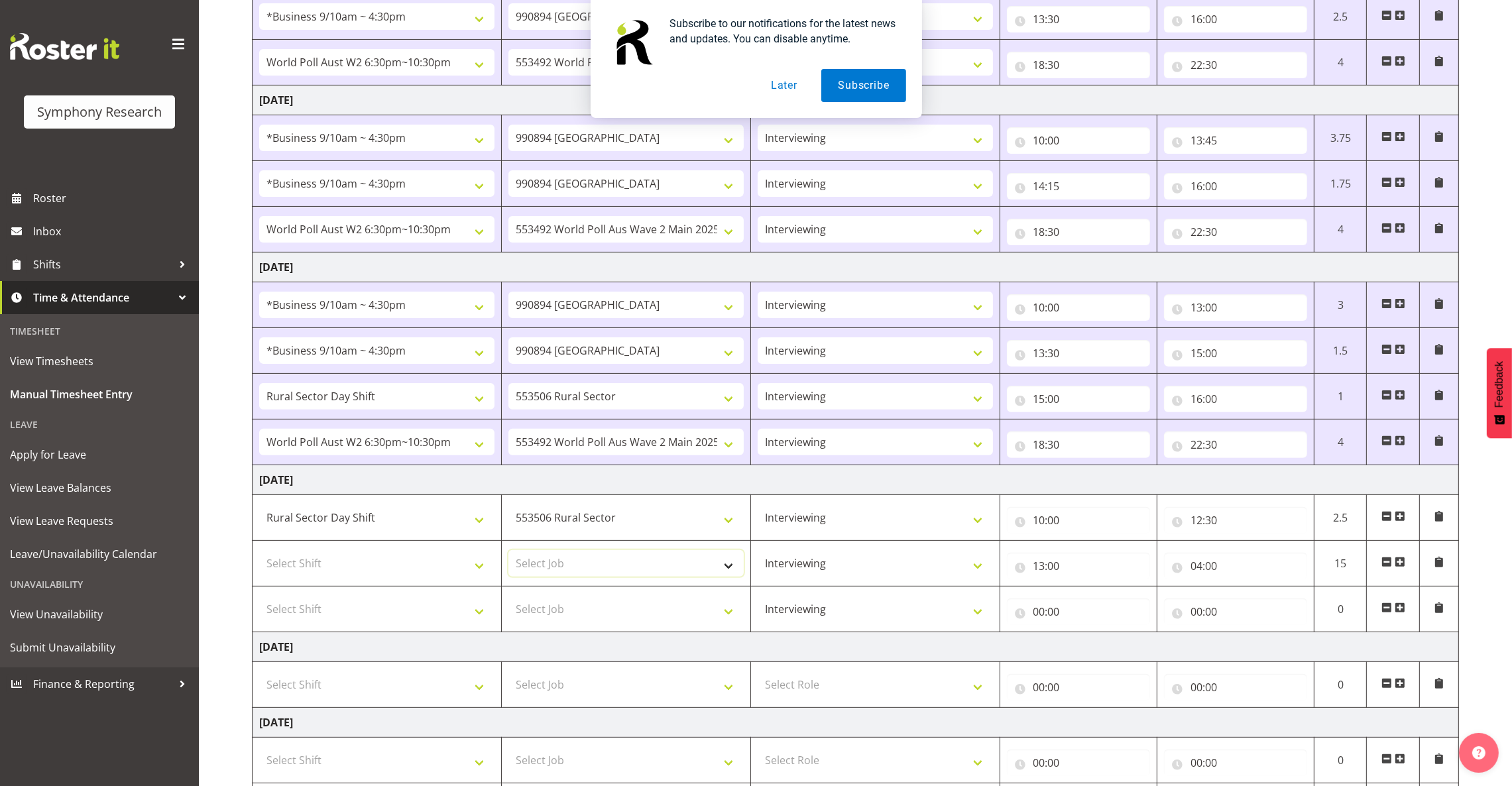
select select "10587"
click at [509, 554] on select "Select Job 550060 IF Admin 553492 World Poll Aus Wave 2 Main 2025 553493 World …" at bounding box center [626, 563] width 235 height 27
click at [473, 582] on td "Select Shift !!Weekend Residential (Roster IT Shift Label) *Business 9/10am ~ 4…" at bounding box center [377, 564] width 249 height 46
click at [474, 576] on select "Select Shift !!Weekend Residential (Roster IT Shift Label) *Business 9/10am ~ 4…" at bounding box center [377, 563] width 235 height 27
select select "81297"
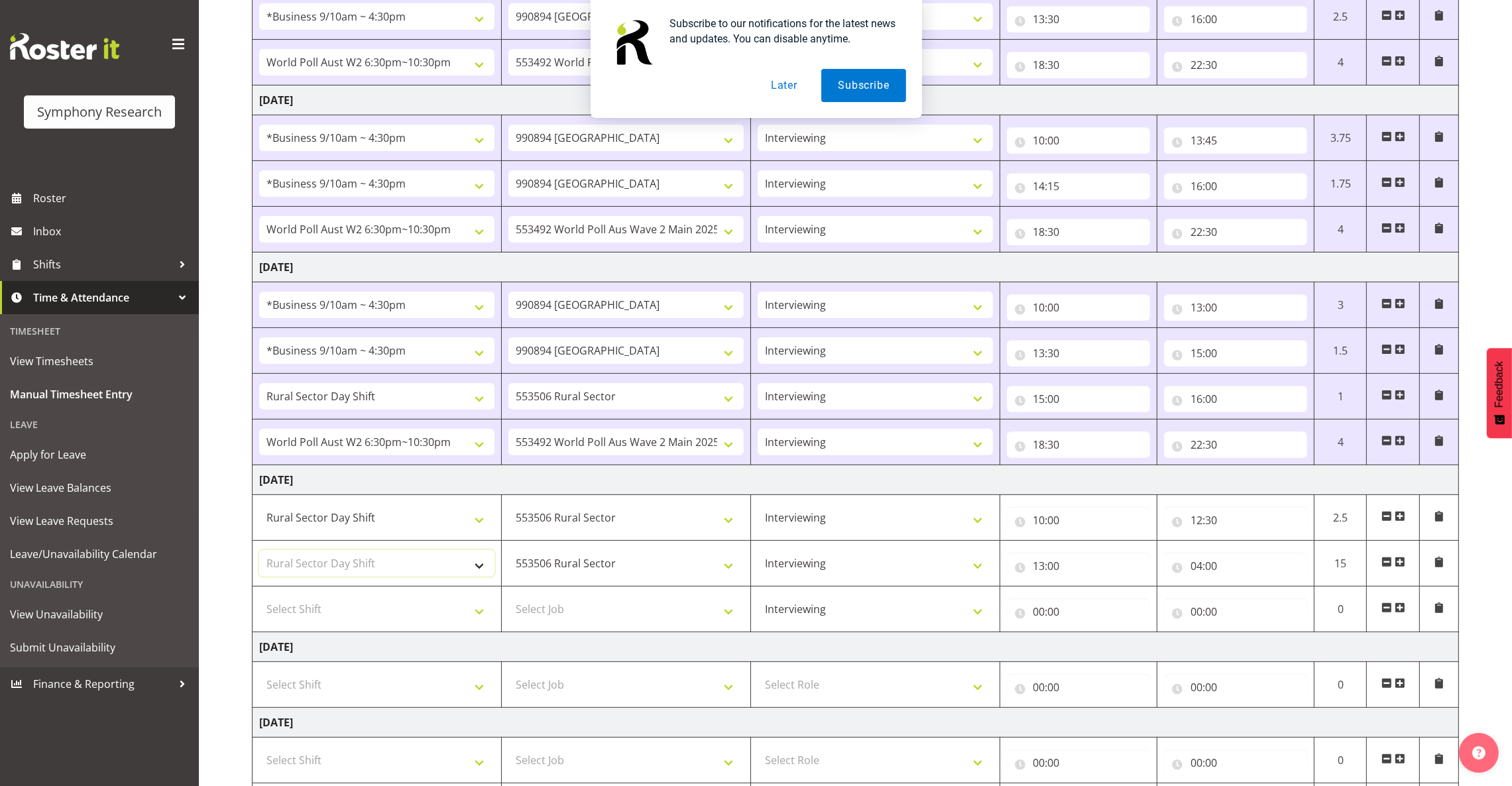
click at [260, 554] on select "Select Shift !!Weekend Residential (Roster IT Shift Label) *Business 9/10am ~ 4…" at bounding box center [377, 563] width 235 height 27
click at [1199, 568] on input "04:00" at bounding box center [1236, 566] width 144 height 27
click at [1254, 607] on select "00 01 02 03 04 05 06 07 08 09 10 11 12 13 14 15 16 17 18 19 20 21 22 23" at bounding box center [1254, 600] width 30 height 27
select select "16"
click at [1240, 591] on select "00 01 02 03 04 05 06 07 08 09 10 11 12 13 14 15 16 17 18 19 20 21 22 23" at bounding box center [1254, 600] width 30 height 27
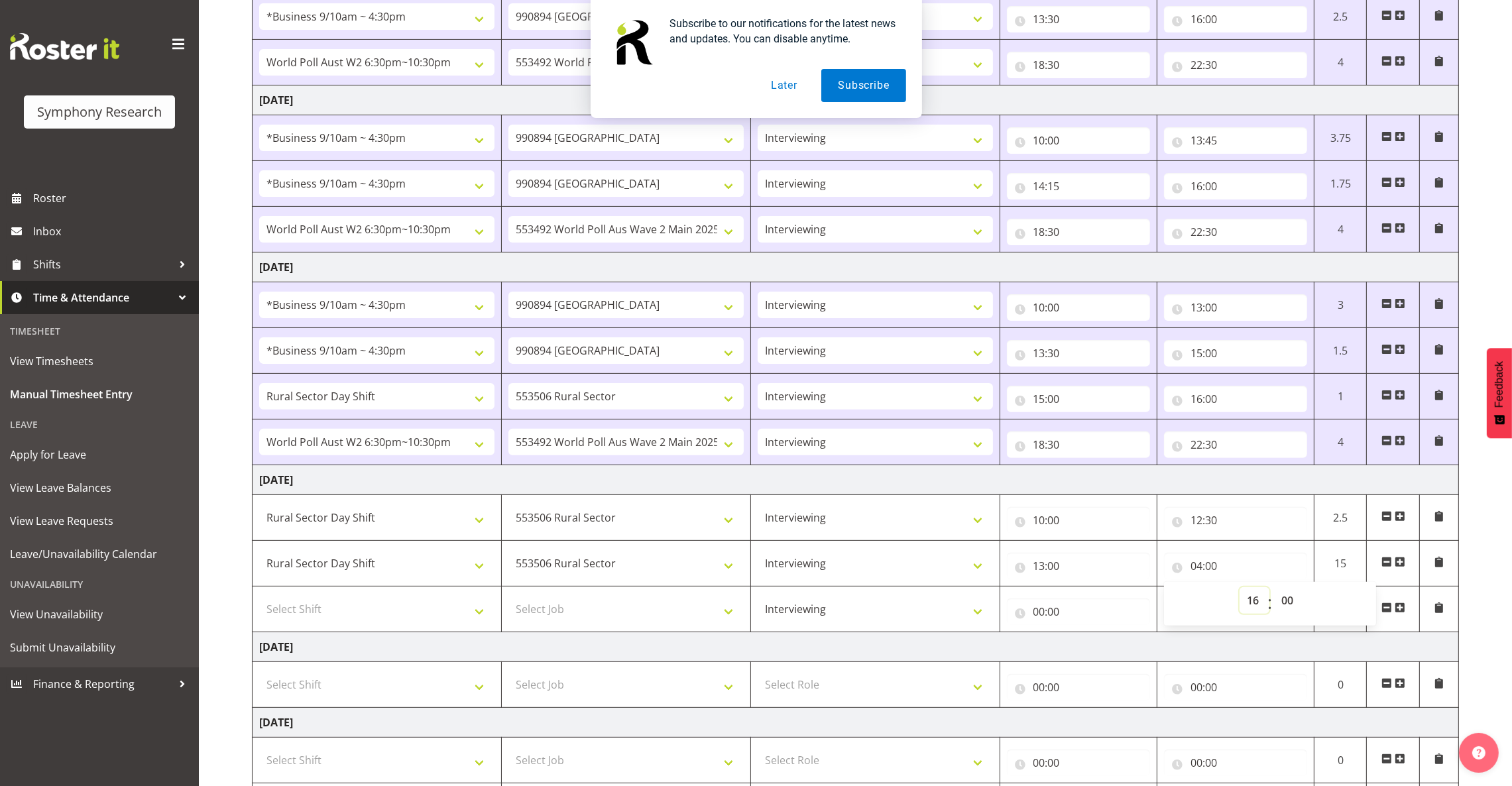
type input "16:00"
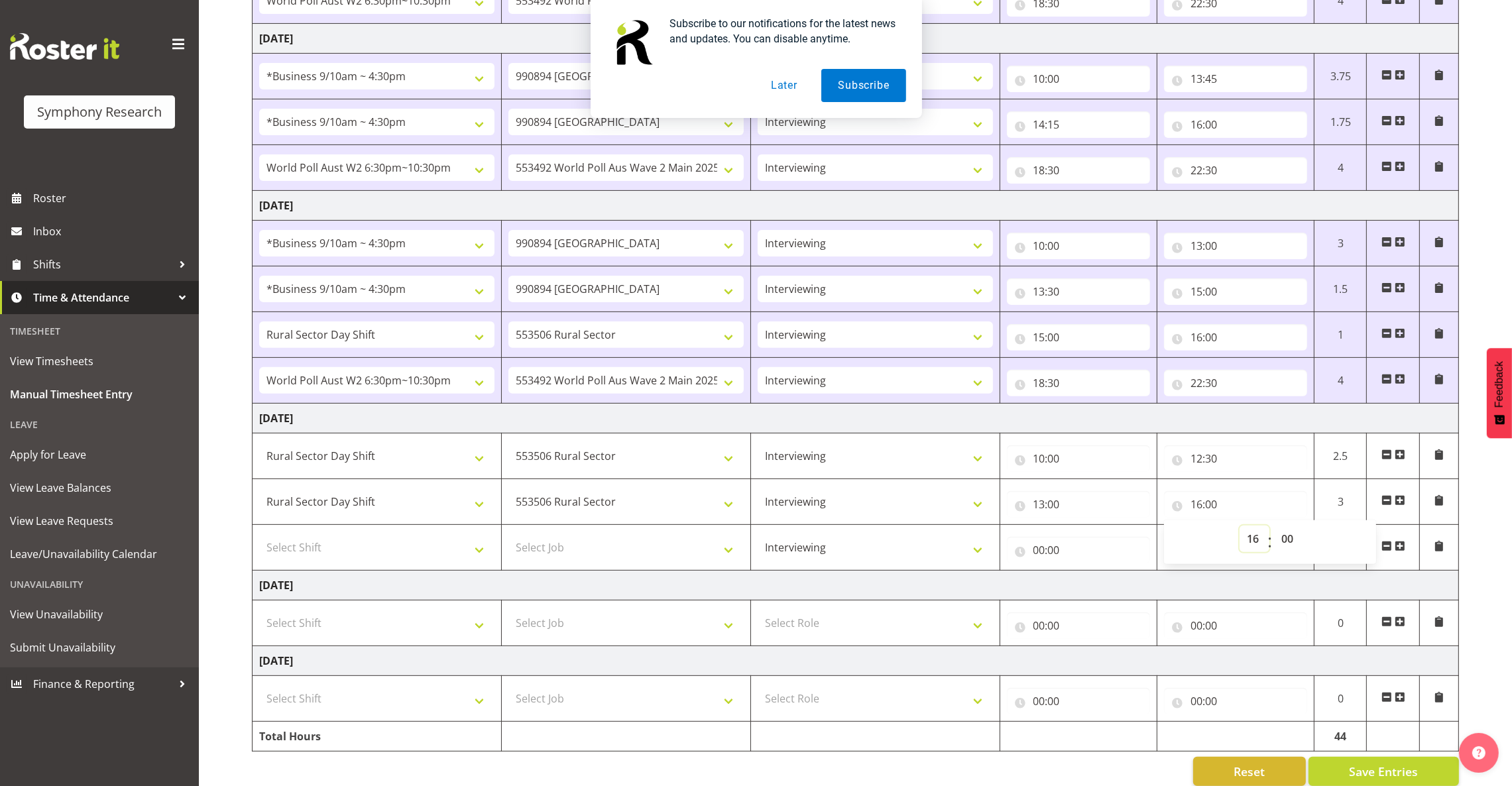
scroll to position [645, 0]
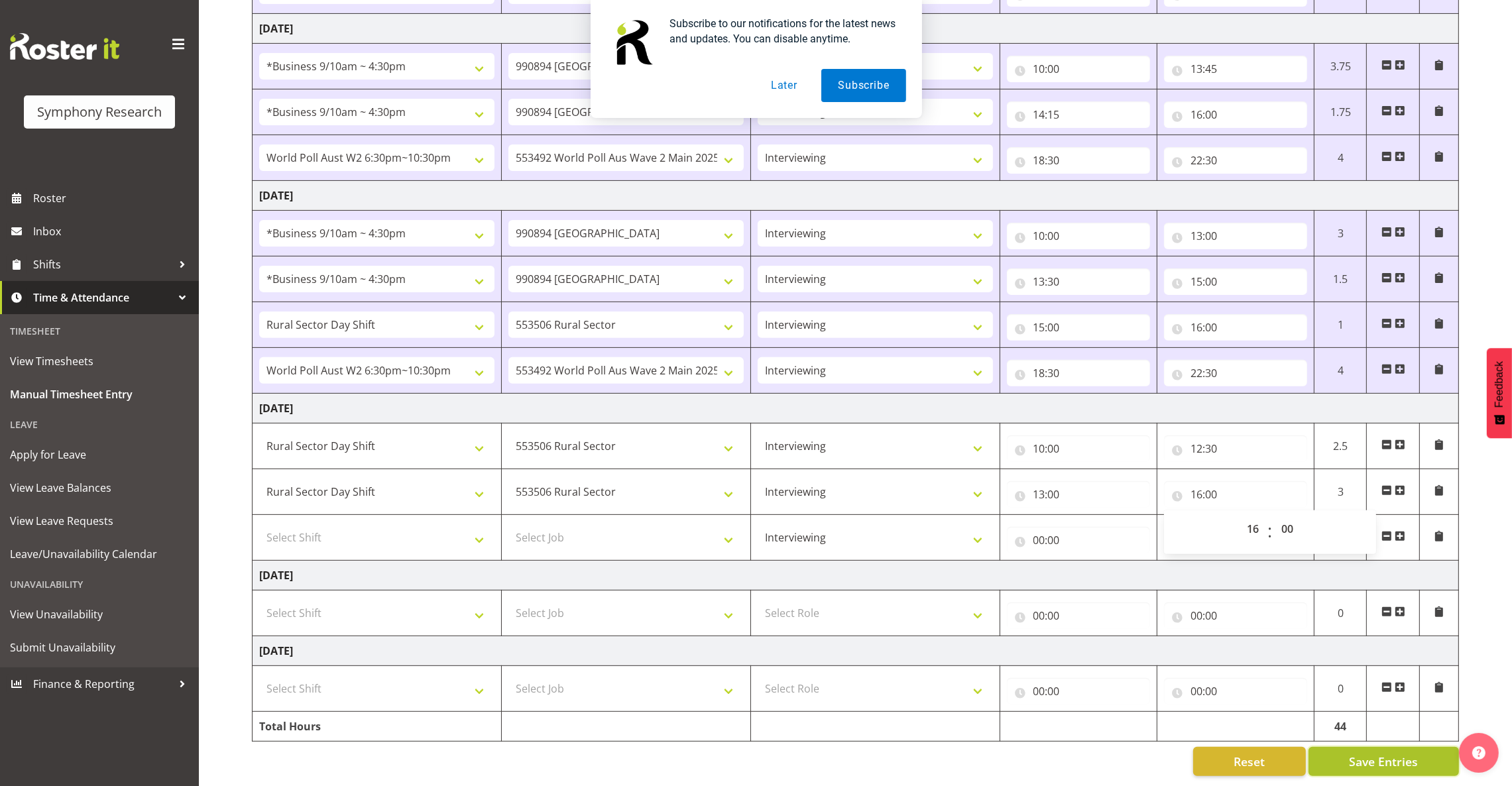
click at [1394, 754] on span "Save Entries" at bounding box center [1383, 762] width 69 height 18
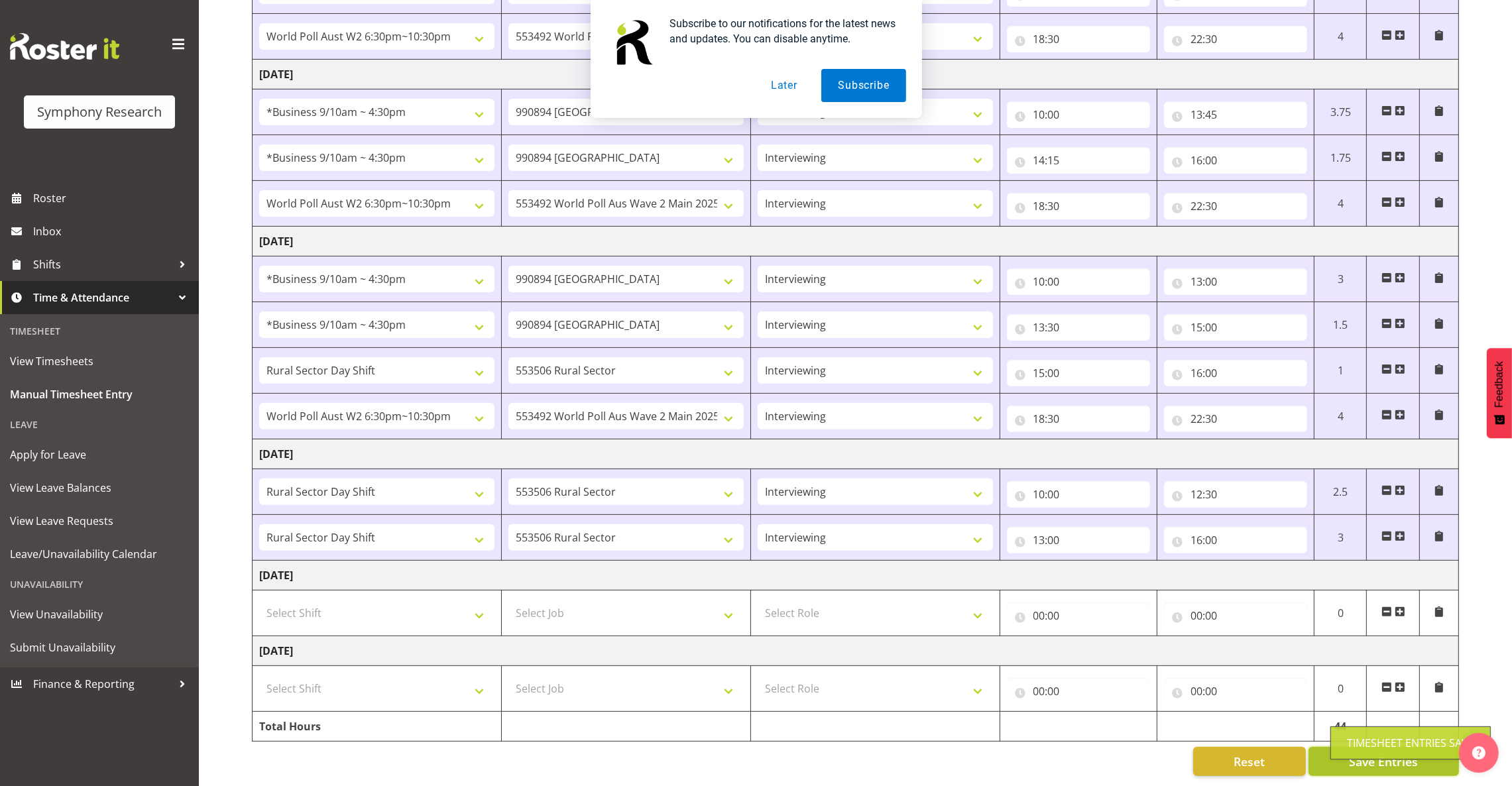
scroll to position [599, 0]
